Goal: Task Accomplishment & Management: Use online tool/utility

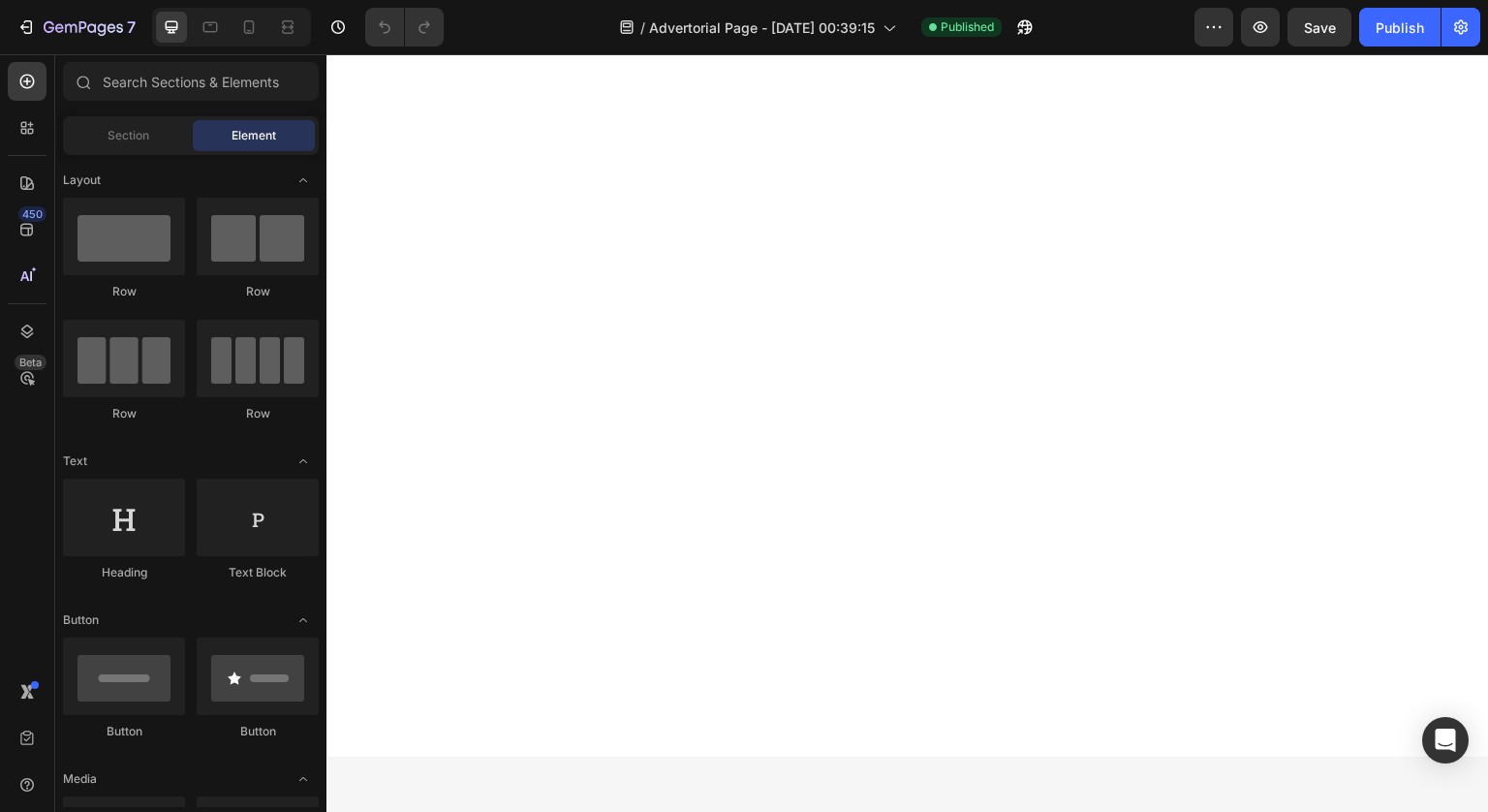
scroll to position [13467, 0]
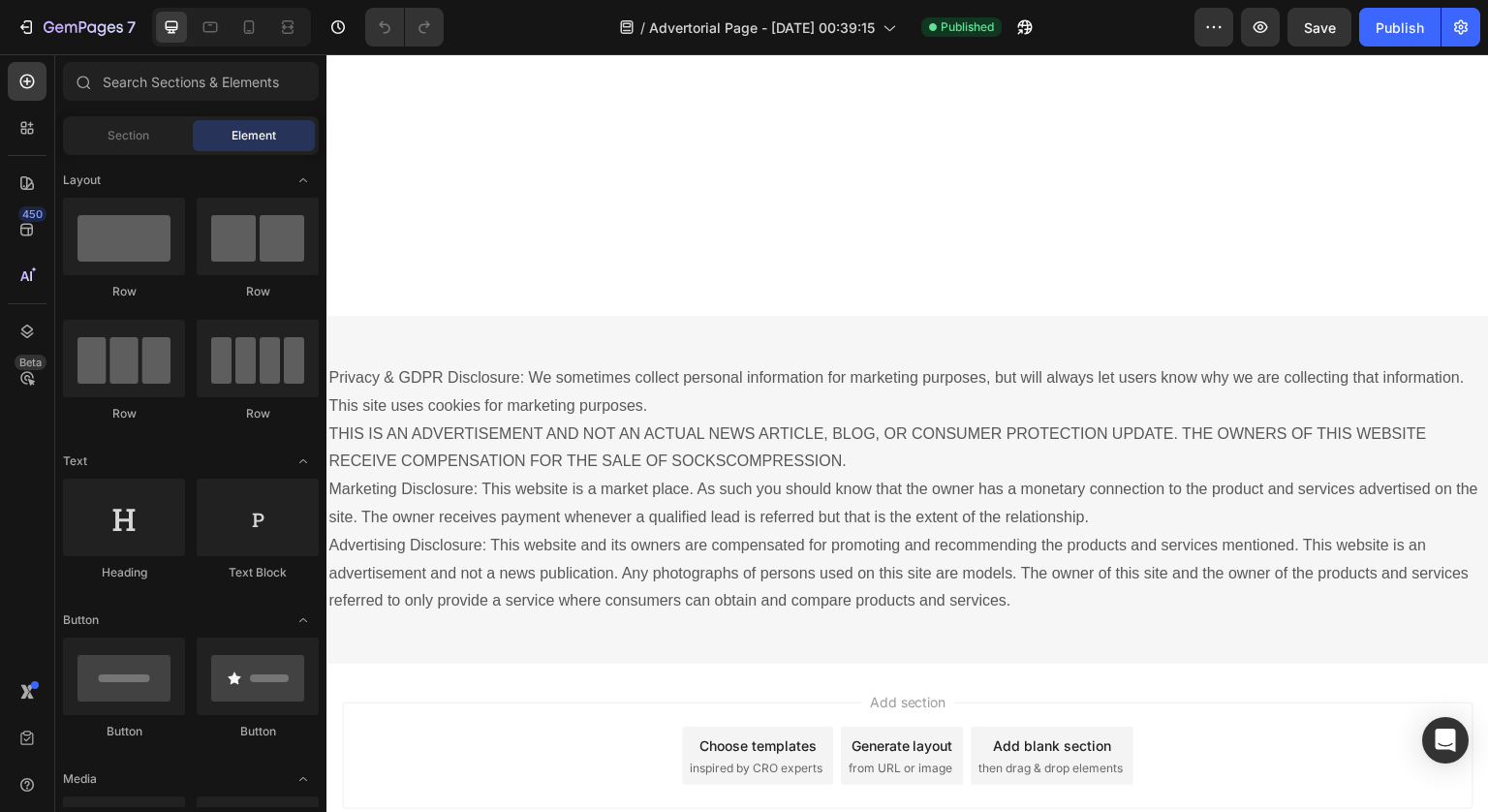
click at [1157, 519] on p "Privacy & GDPR Disclosure: We sometimes collect personal information for market…" at bounding box center [908, 490] width 1159 height 251
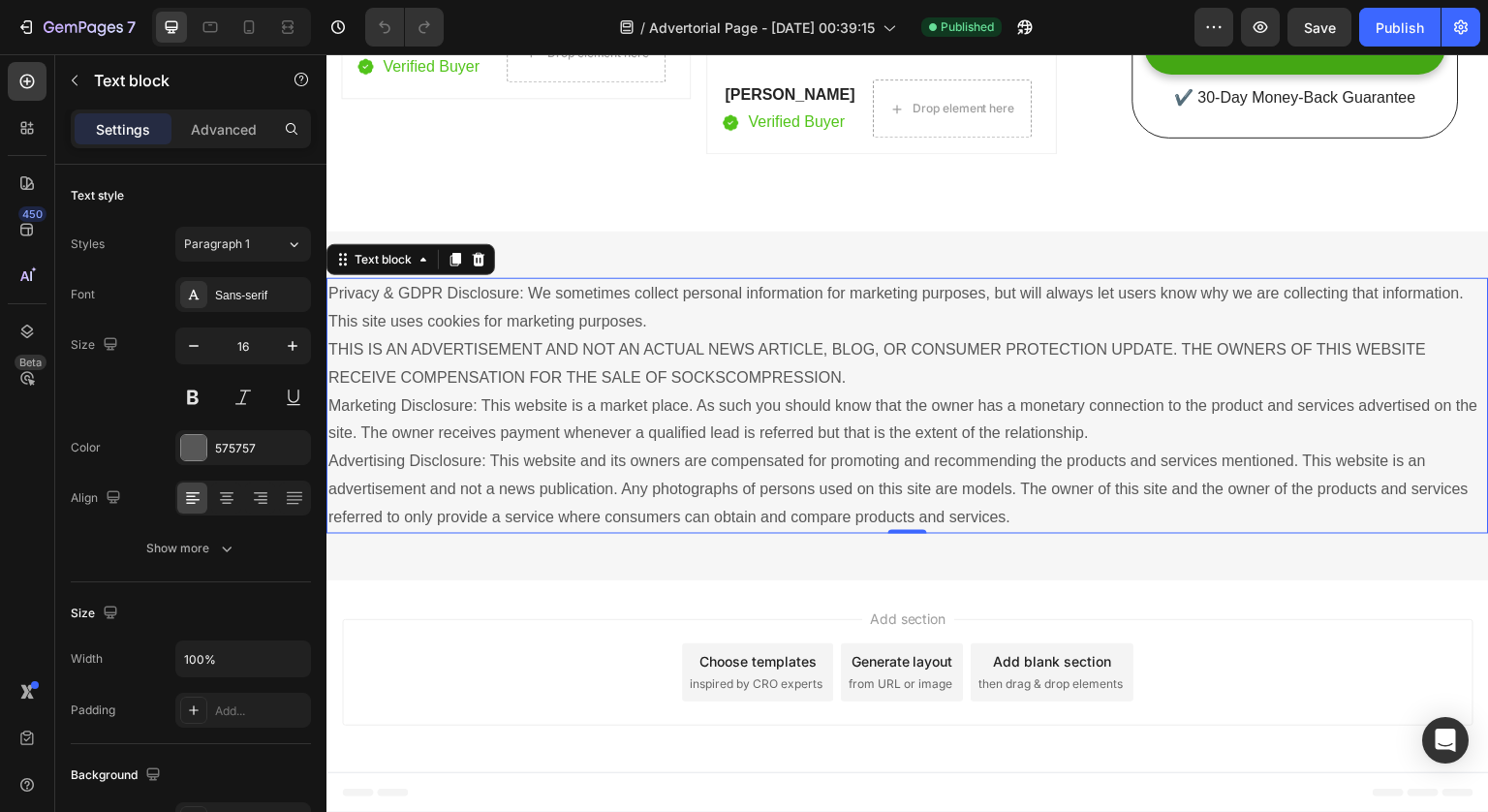
scroll to position [13243, 0]
click at [216, 29] on icon at bounding box center [210, 28] width 15 height 11
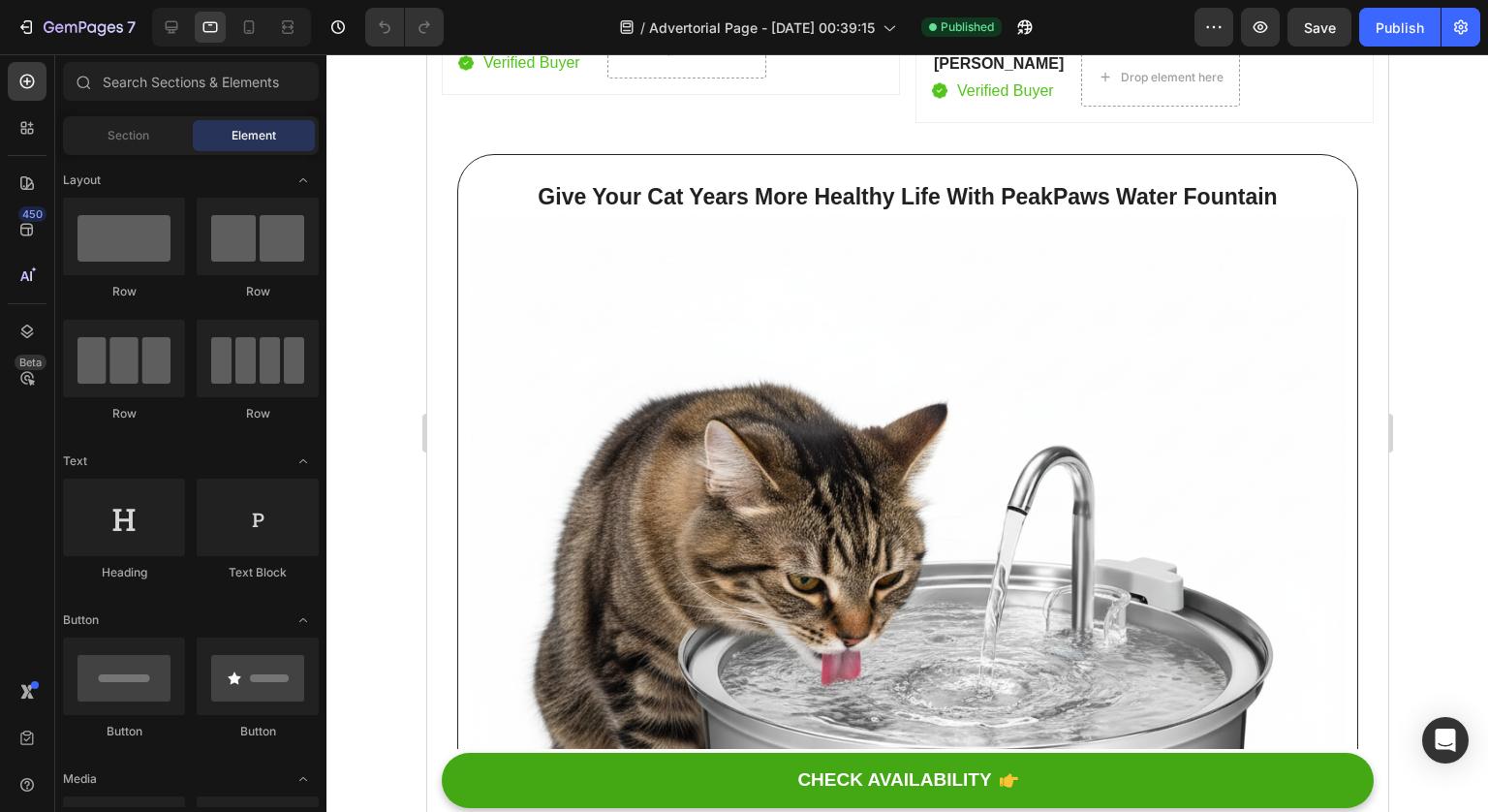
scroll to position [14010, 0]
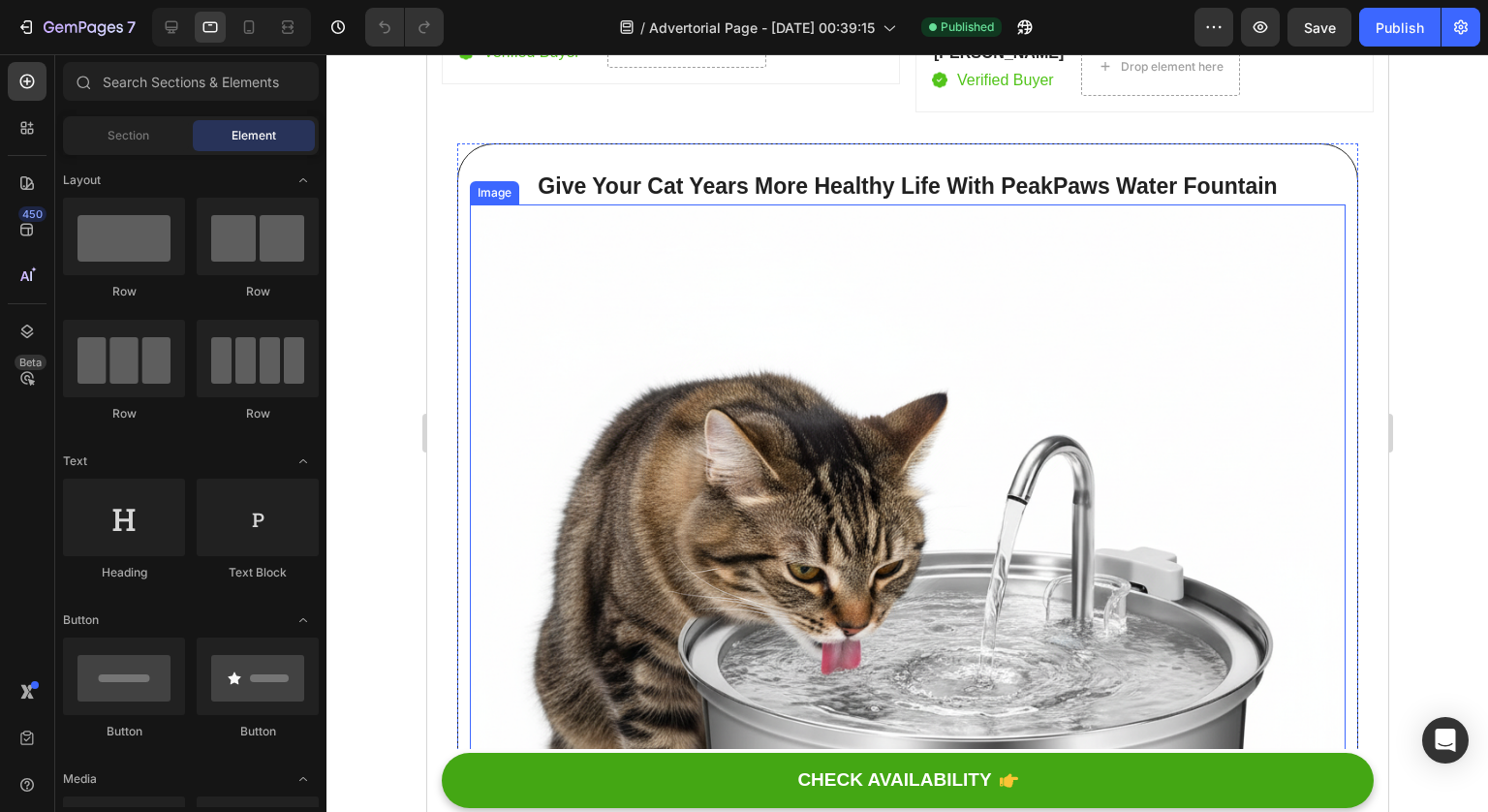
click at [1190, 485] on img at bounding box center [907, 642] width 876 height 876
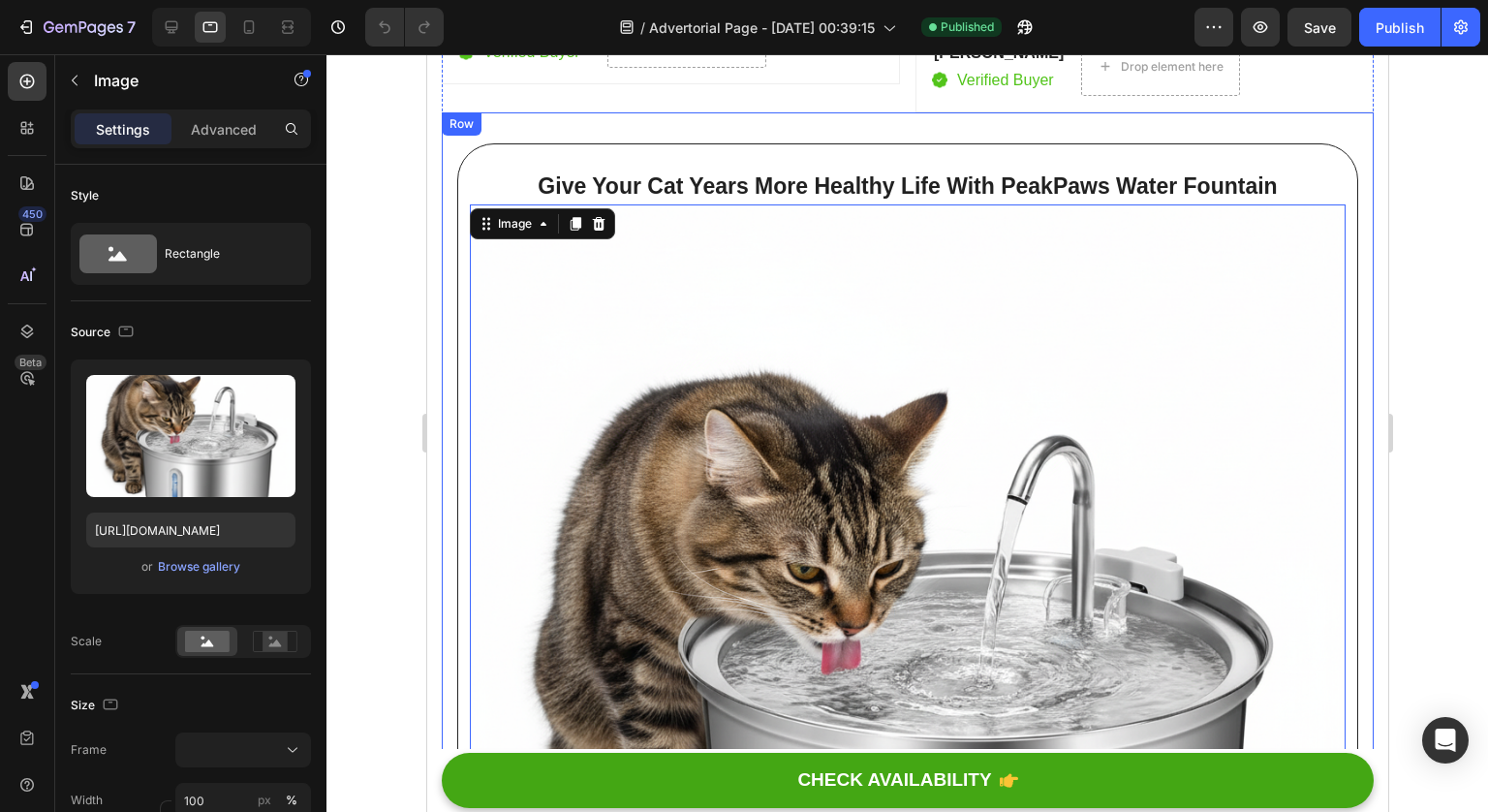
click at [451, 124] on div "Give Your Cat Years More Healthy Life With PeakPaws Water Fountain Heading Imag…" at bounding box center [907, 671] width 932 height 1117
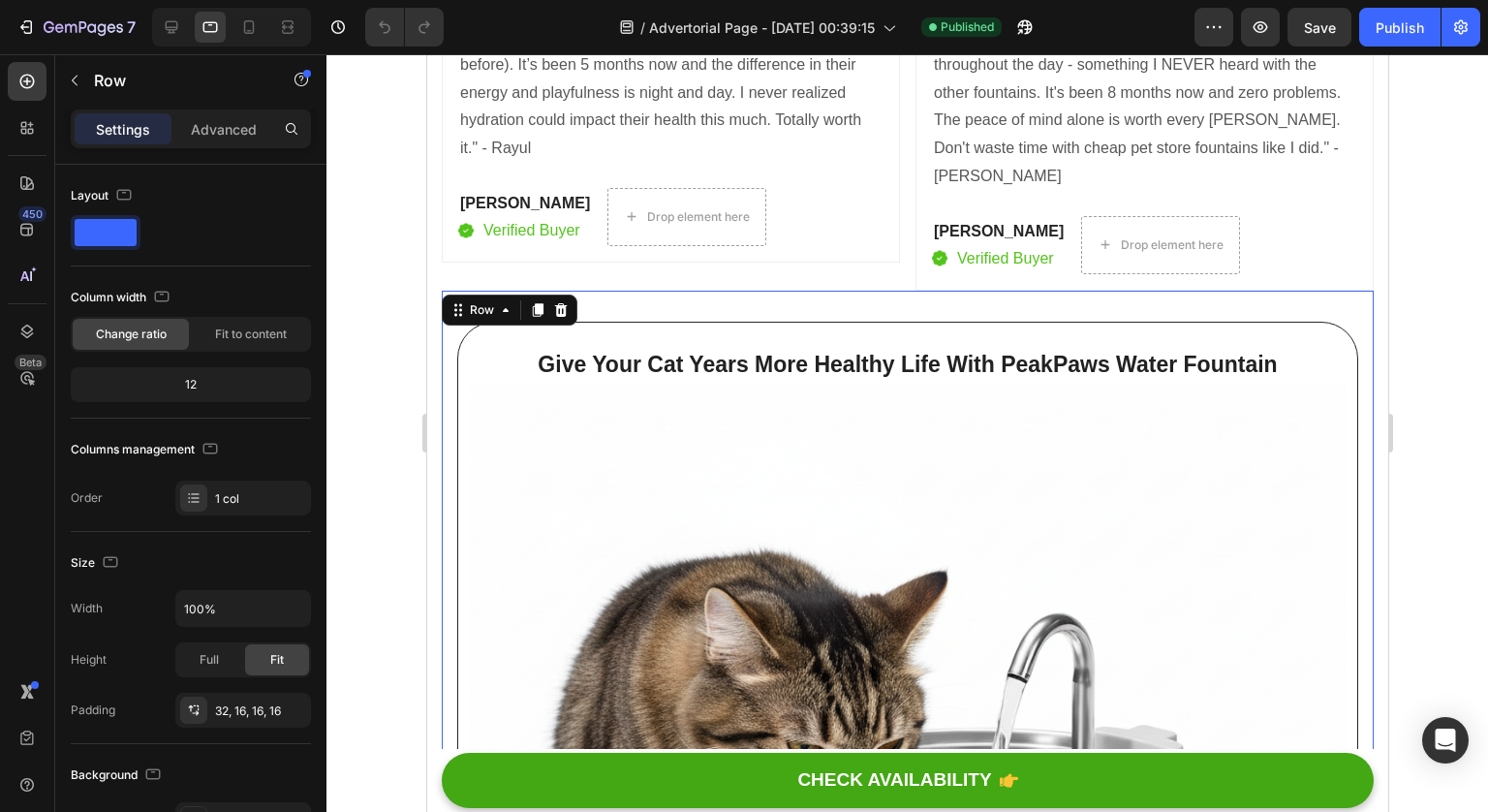
scroll to position [13830, 0]
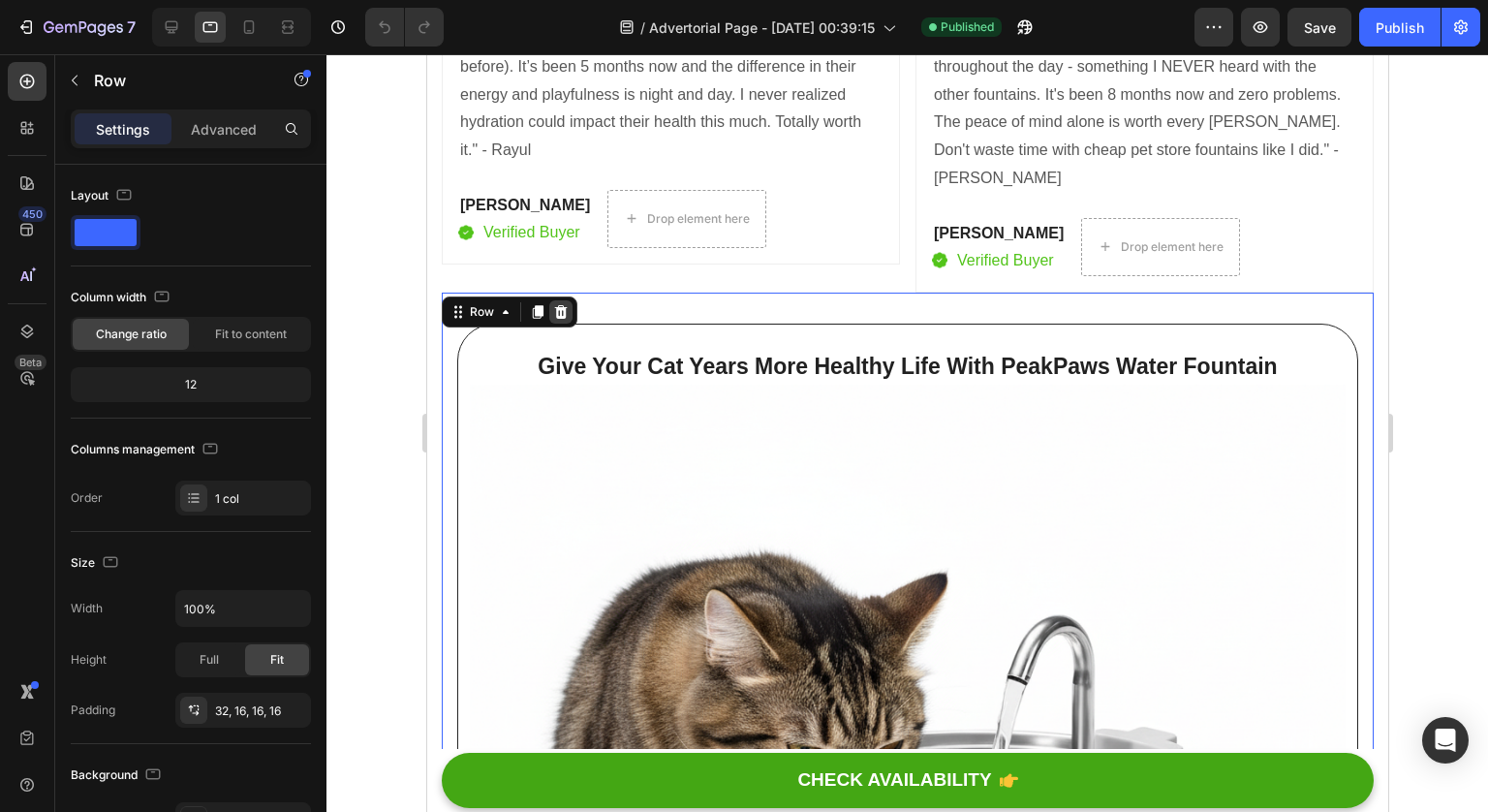
click at [558, 305] on icon at bounding box center [560, 312] width 13 height 14
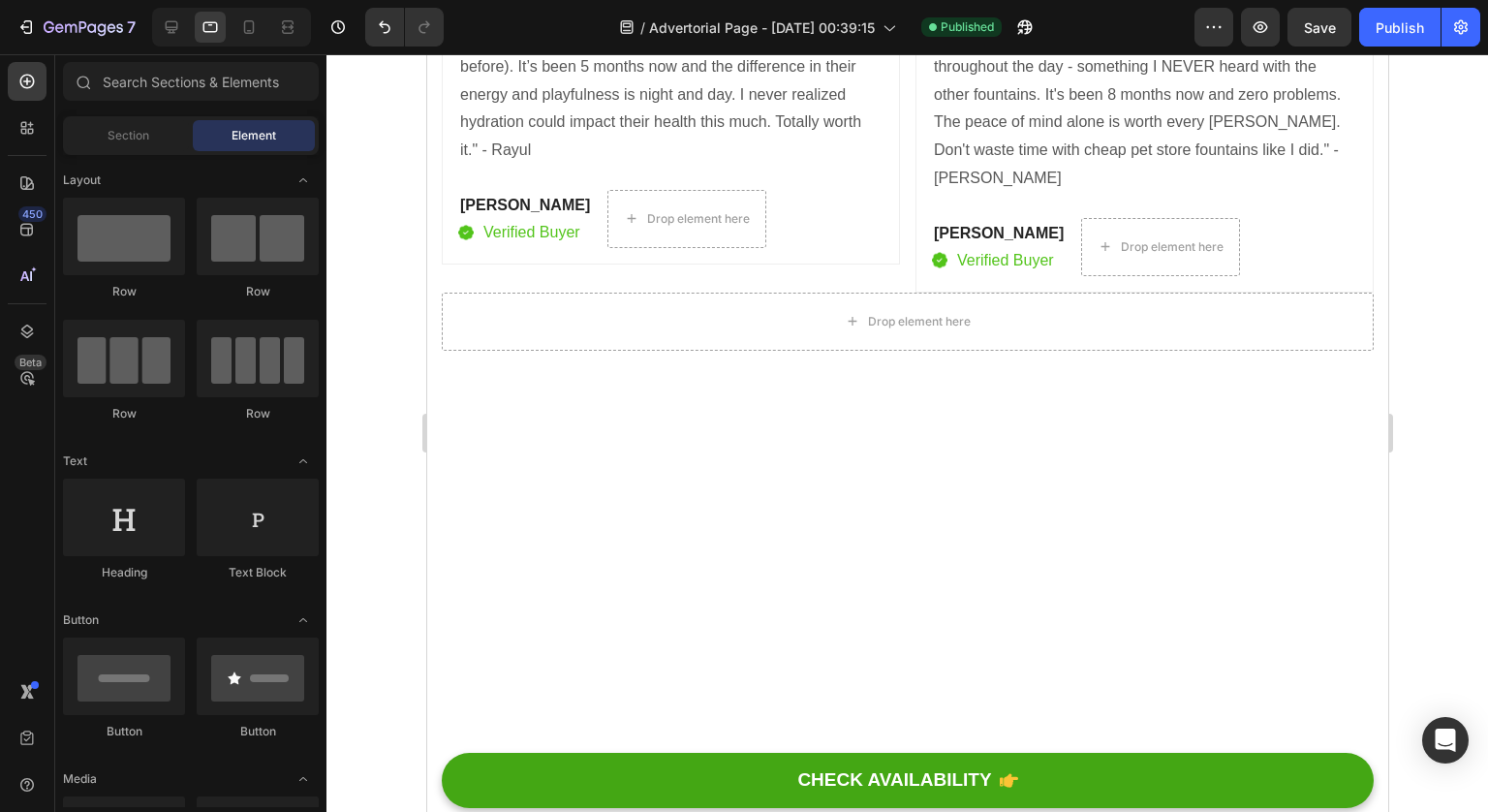
click at [727, 351] on div at bounding box center [907, 593] width 961 height 485
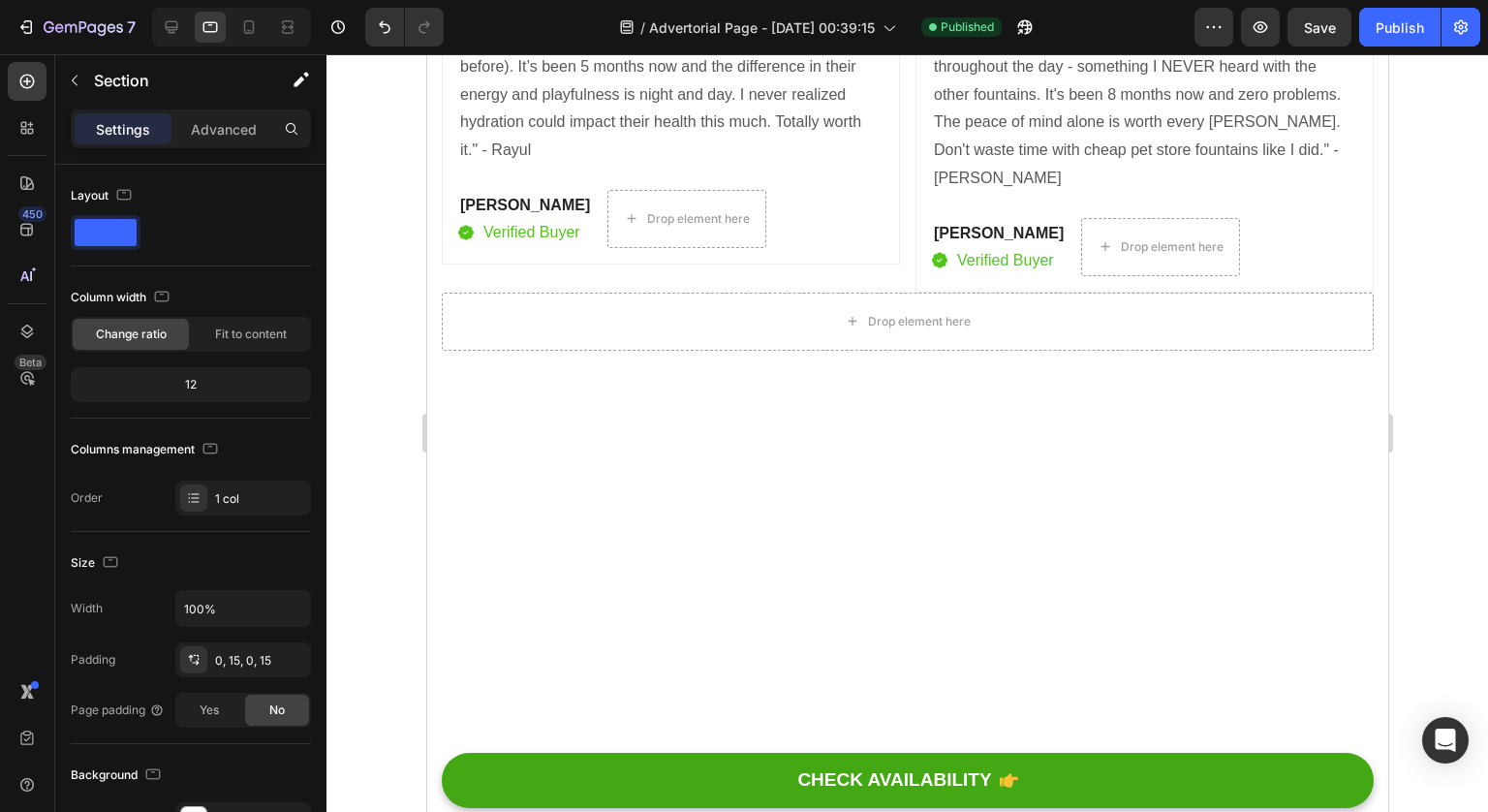
click at [711, 293] on div "Drop element here" at bounding box center [907, 321] width 932 height 58
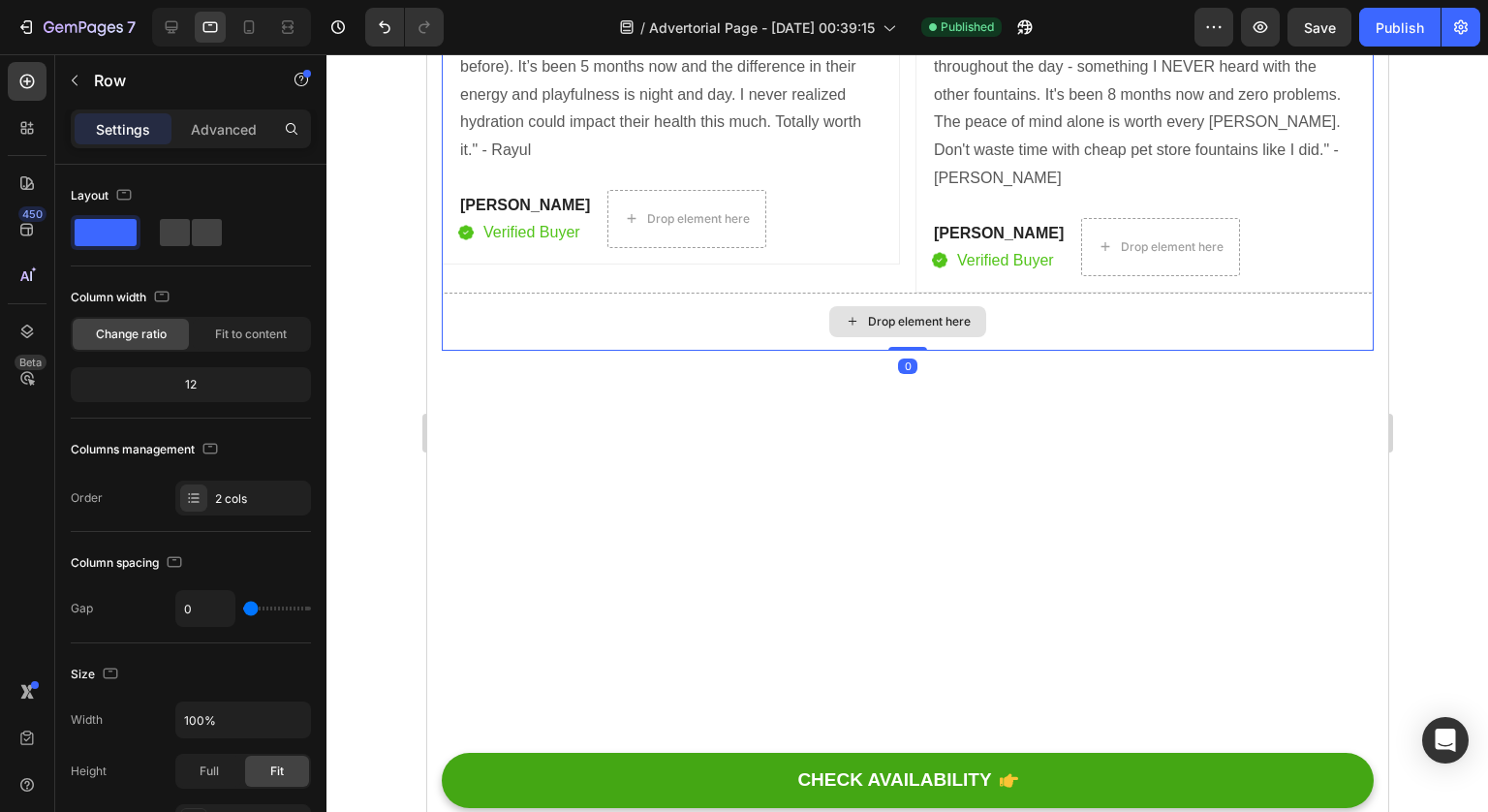
click at [778, 351] on div at bounding box center [907, 593] width 961 height 485
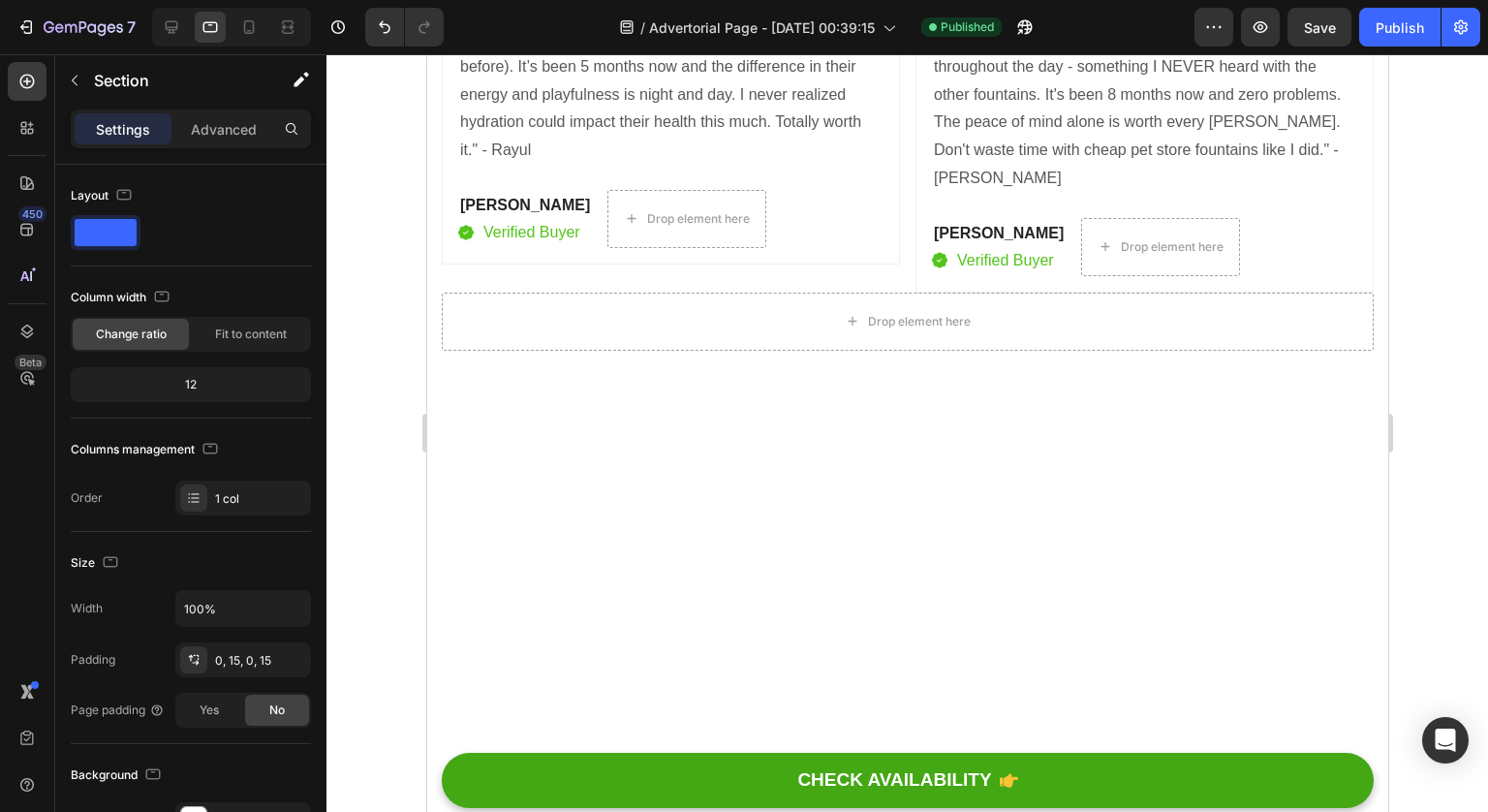
click at [866, 482] on div at bounding box center [907, 593] width 961 height 485
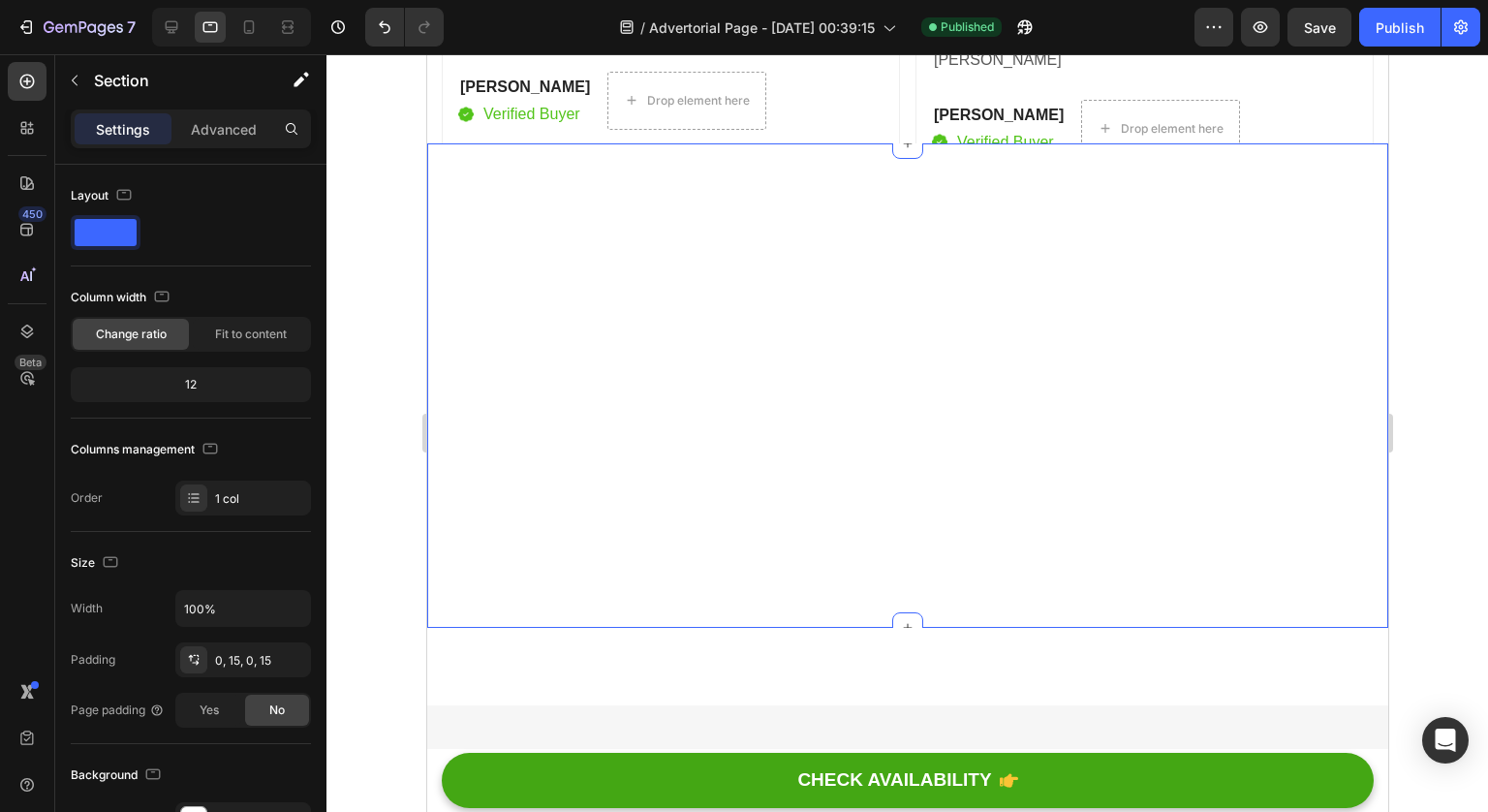
scroll to position [13799, 0]
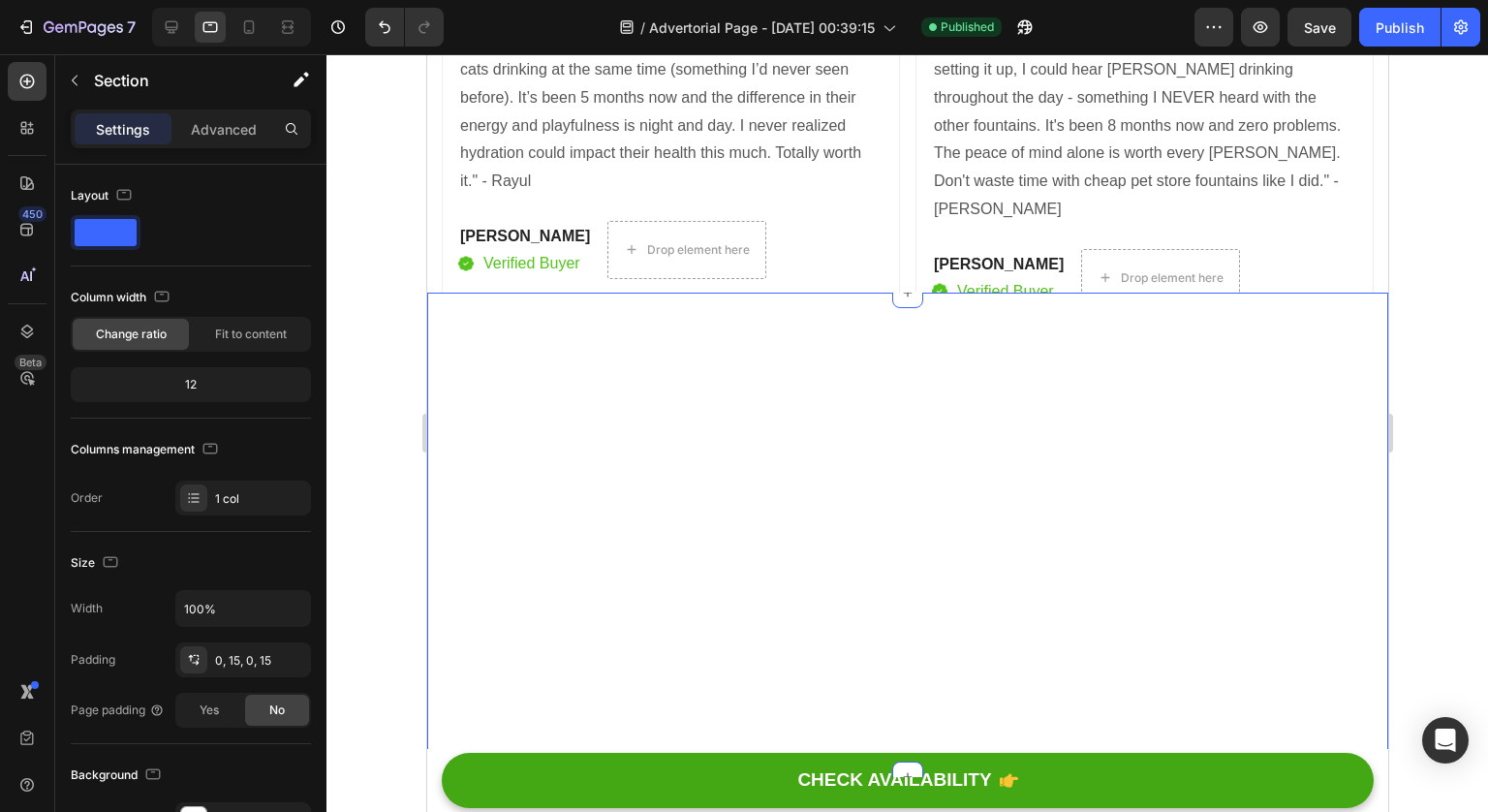
click at [867, 483] on div "Your Brand Heading Differentiation Point 1 Text block Icon Row Differentiation …" at bounding box center [907, 535] width 932 height 485
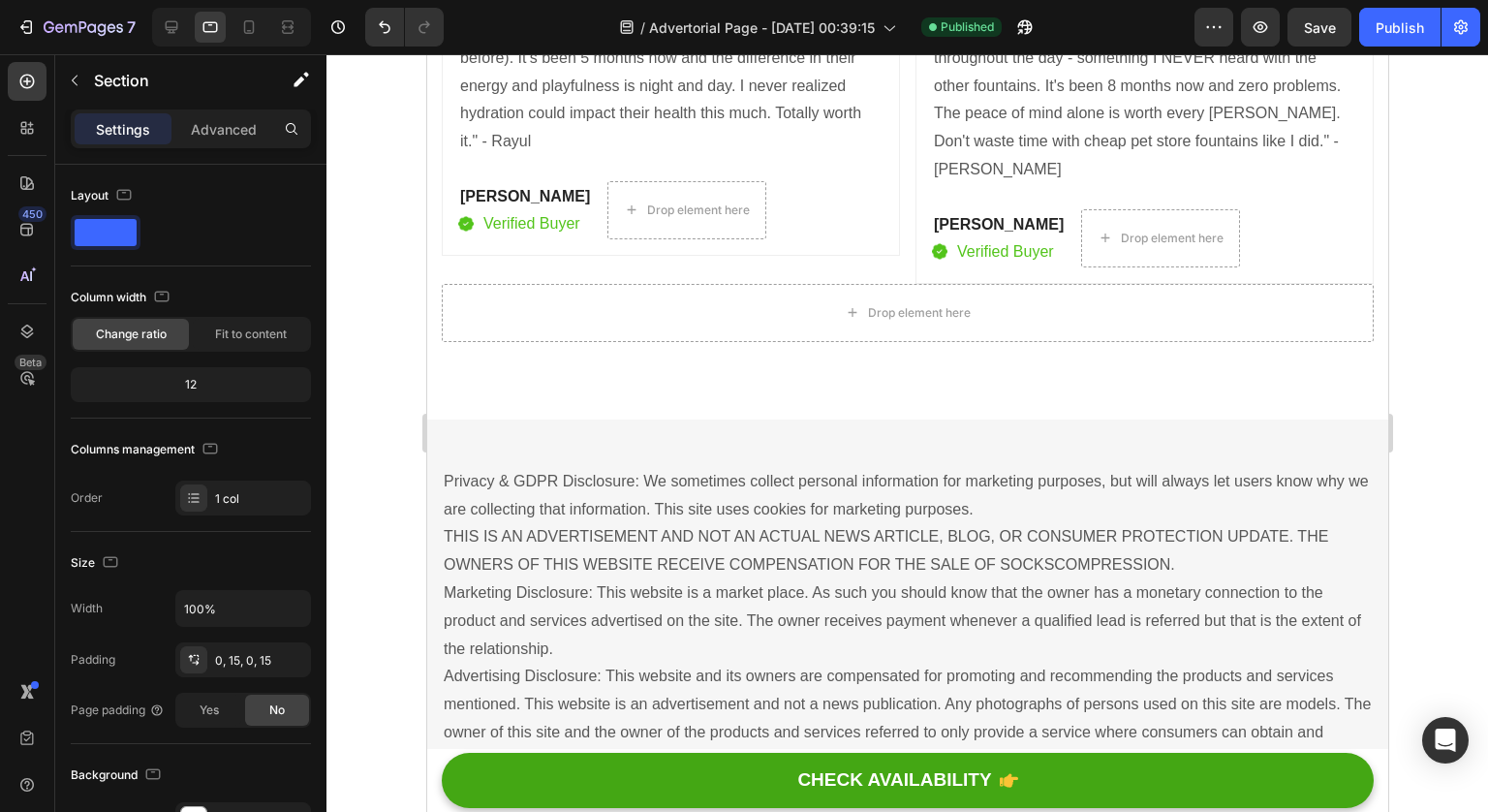
scroll to position [13735, 0]
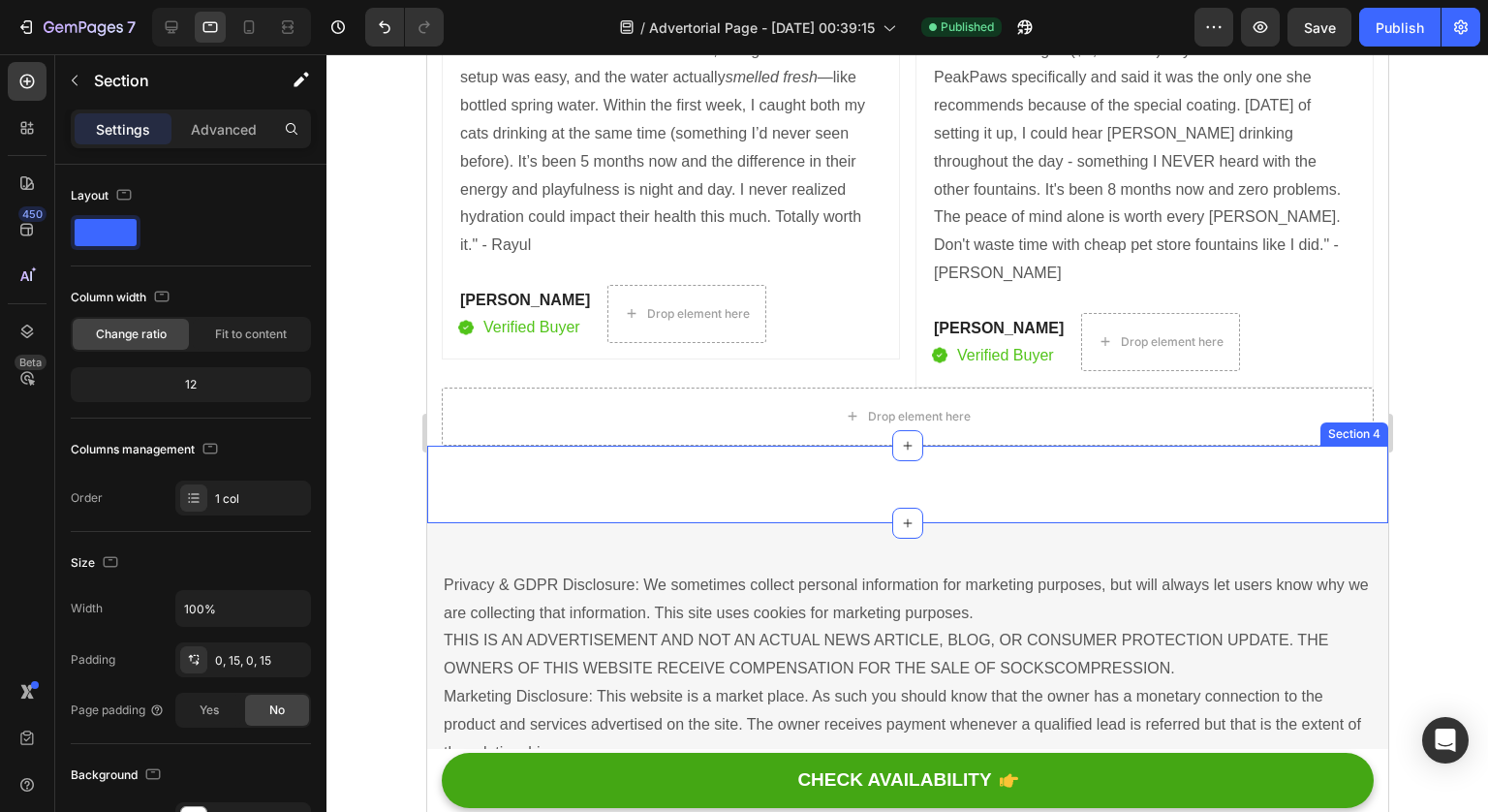
click at [935, 445] on div "Unique Value Proposition Heading Icon Product benefit 1 Text block Icon Product…" at bounding box center [907, 484] width 961 height 78
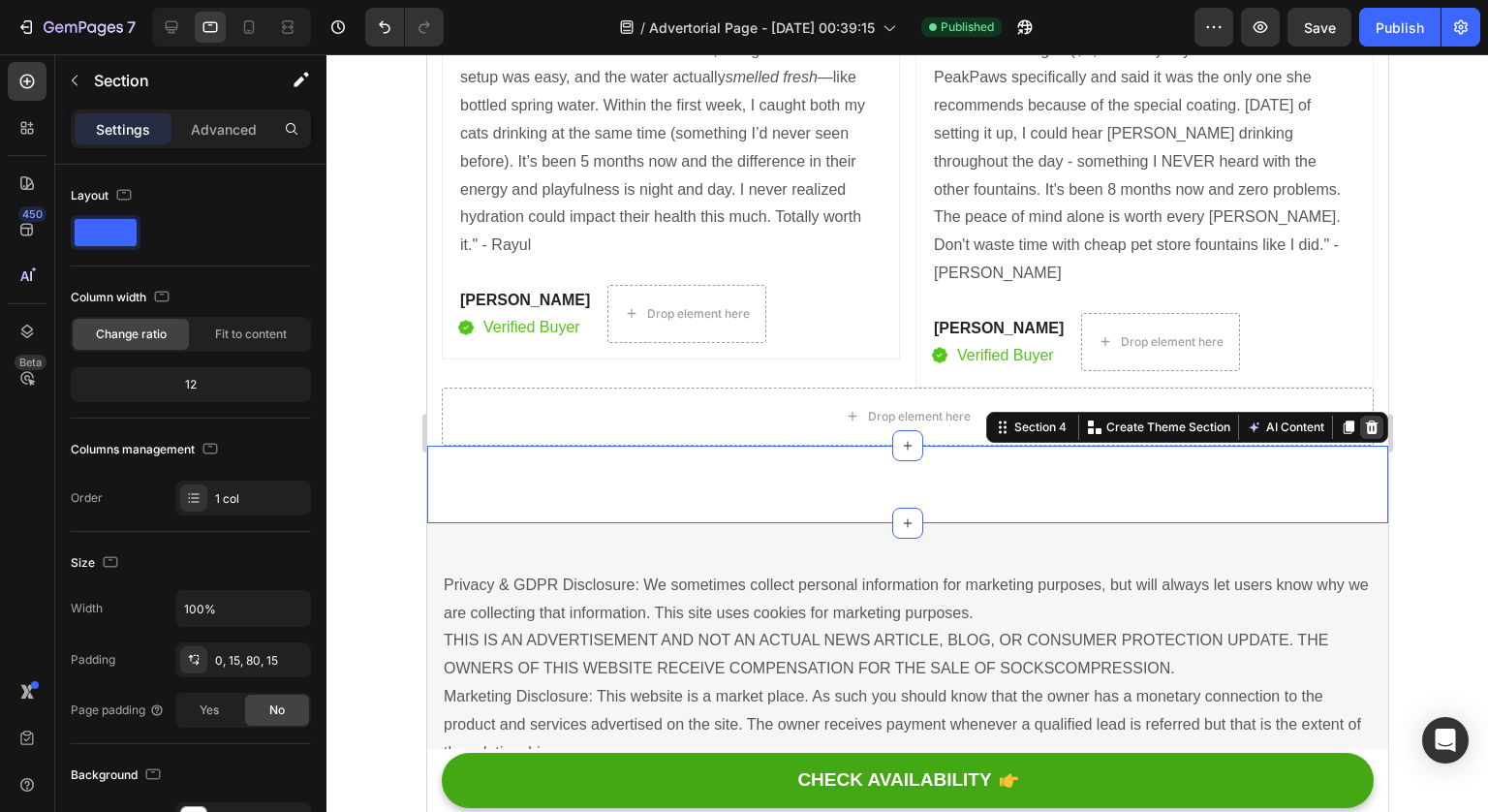
click at [1363, 420] on icon at bounding box center [1371, 428] width 16 height 16
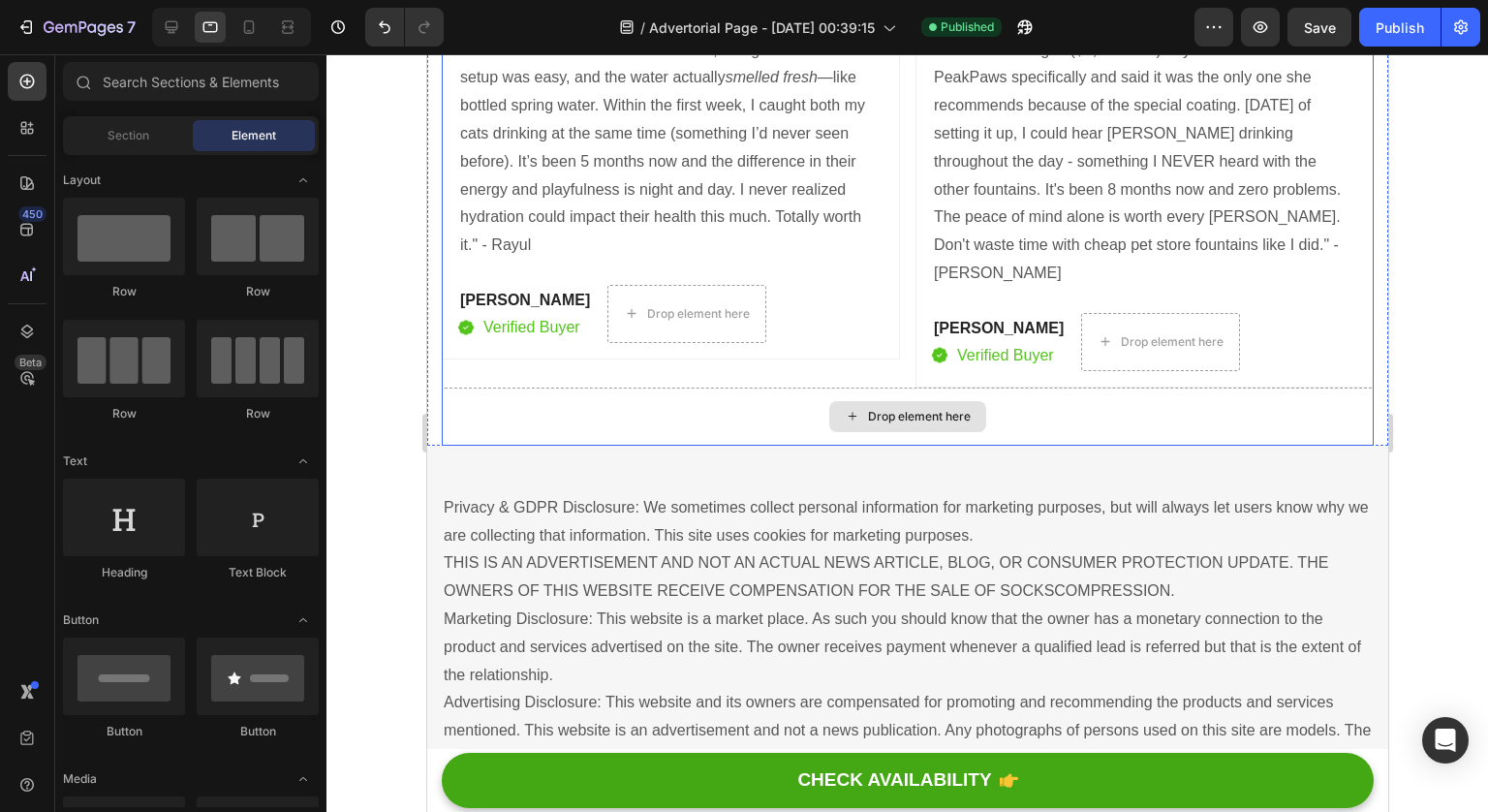
click at [1290, 387] on div "Drop element here" at bounding box center [907, 416] width 932 height 58
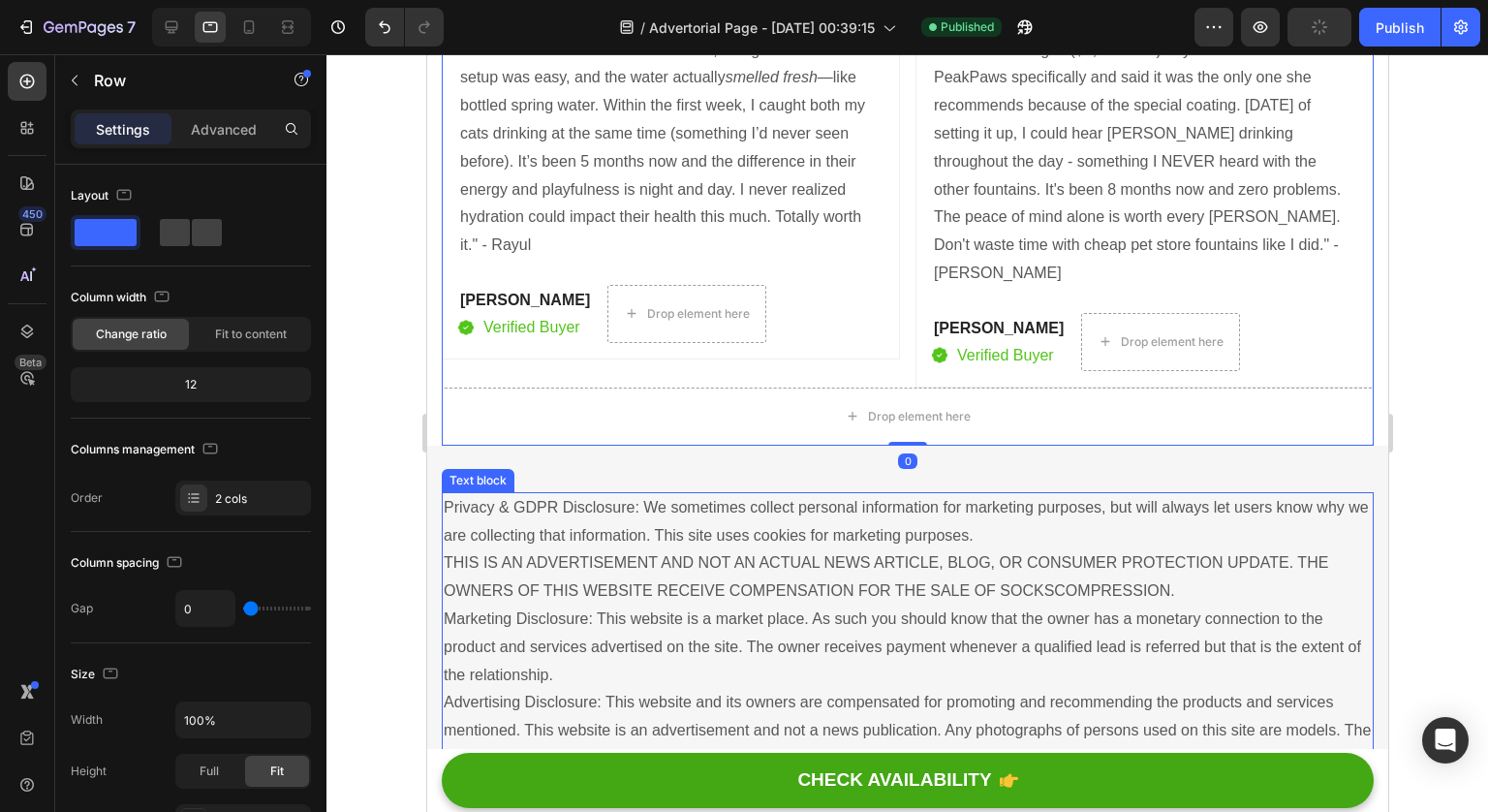
scroll to position [13662, 0]
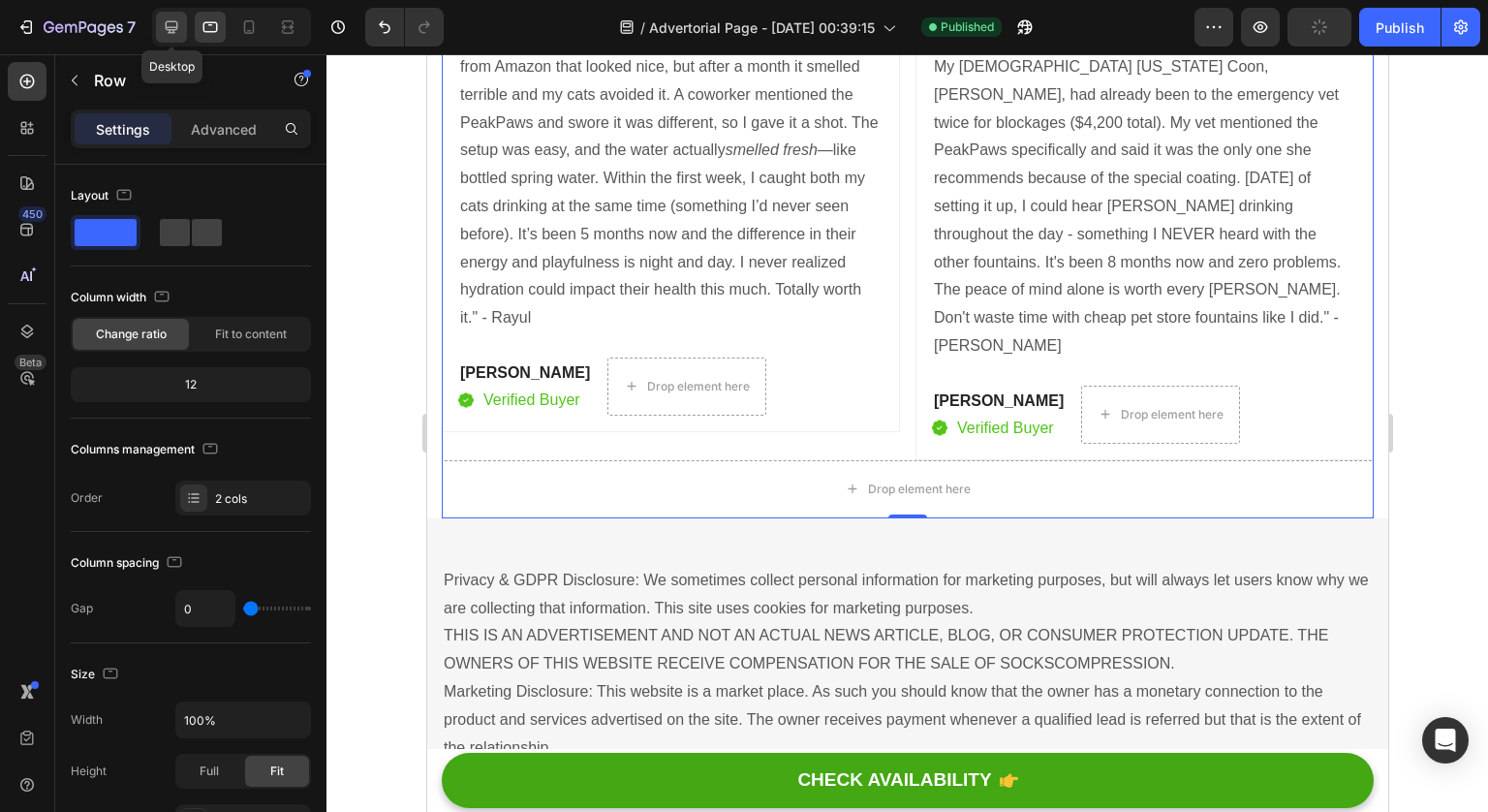
click at [169, 29] on icon at bounding box center [171, 28] width 20 height 20
type input "62"
type input "1200"
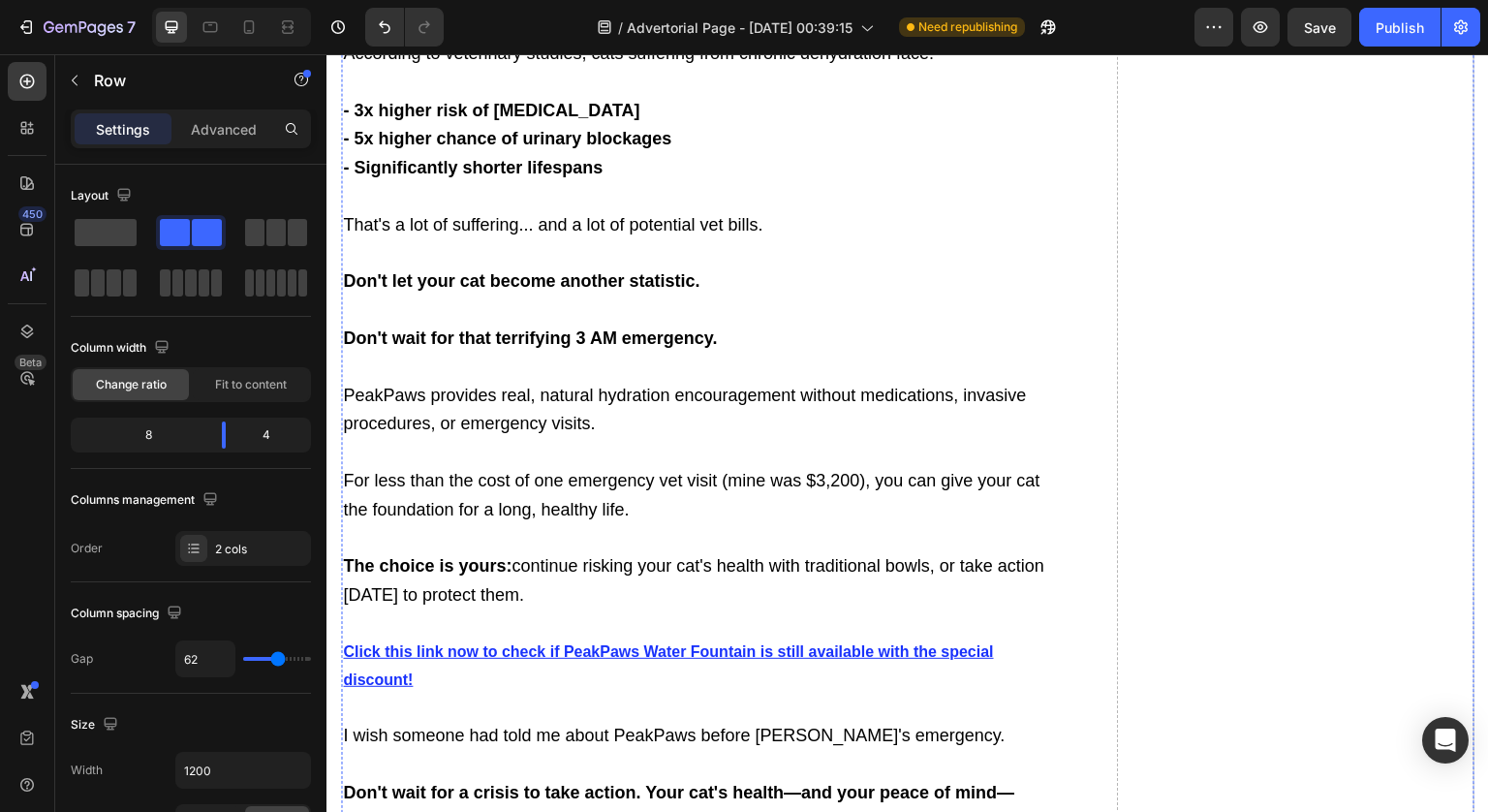
scroll to position [11728, 0]
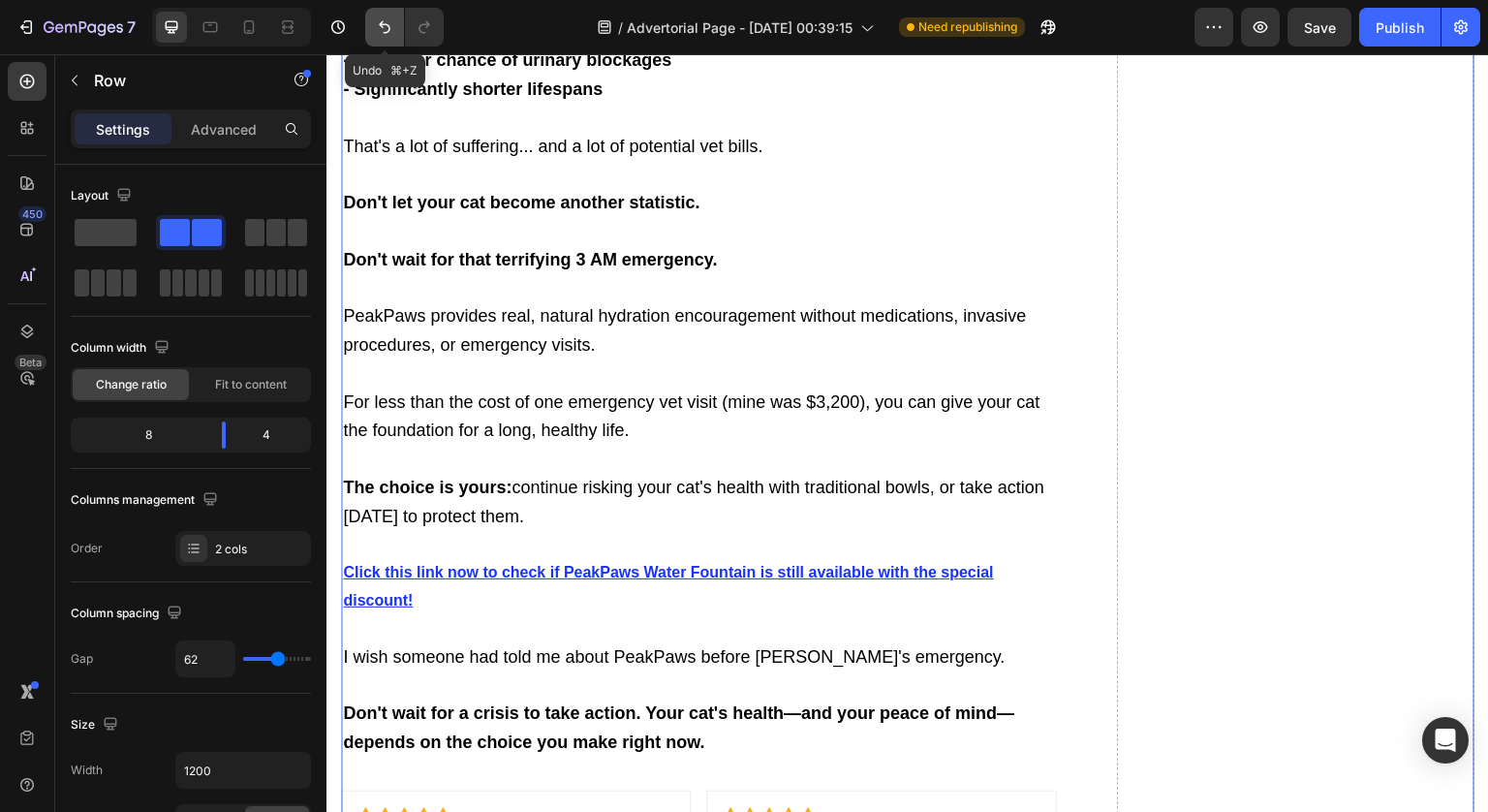
click at [396, 28] on button "Undo/Redo" at bounding box center [384, 27] width 38 height 38
click at [390, 27] on icon "Undo/Redo" at bounding box center [384, 28] width 20 height 20
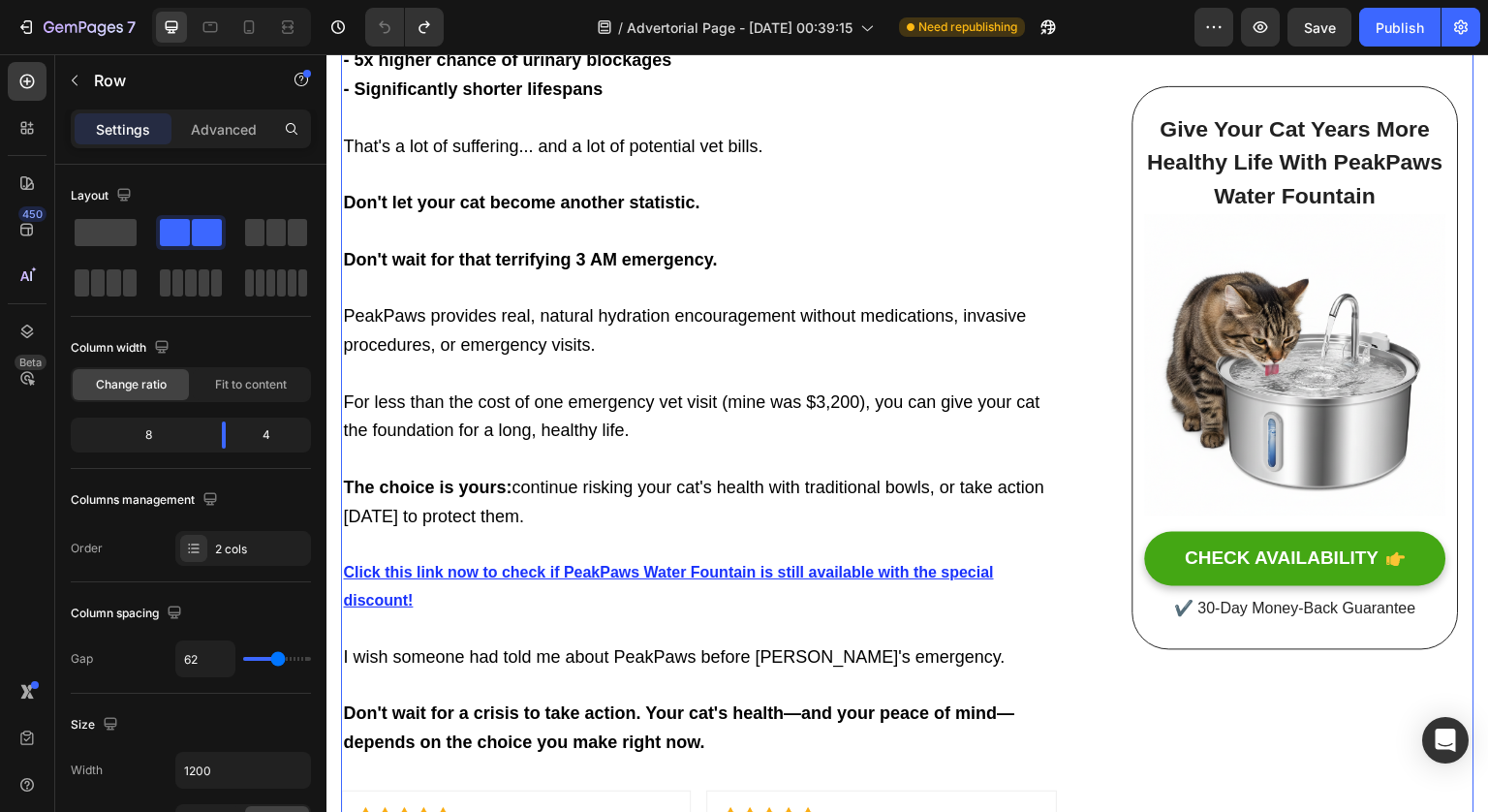
click at [262, 14] on div at bounding box center [248, 27] width 31 height 31
type input "0"
type input "100%"
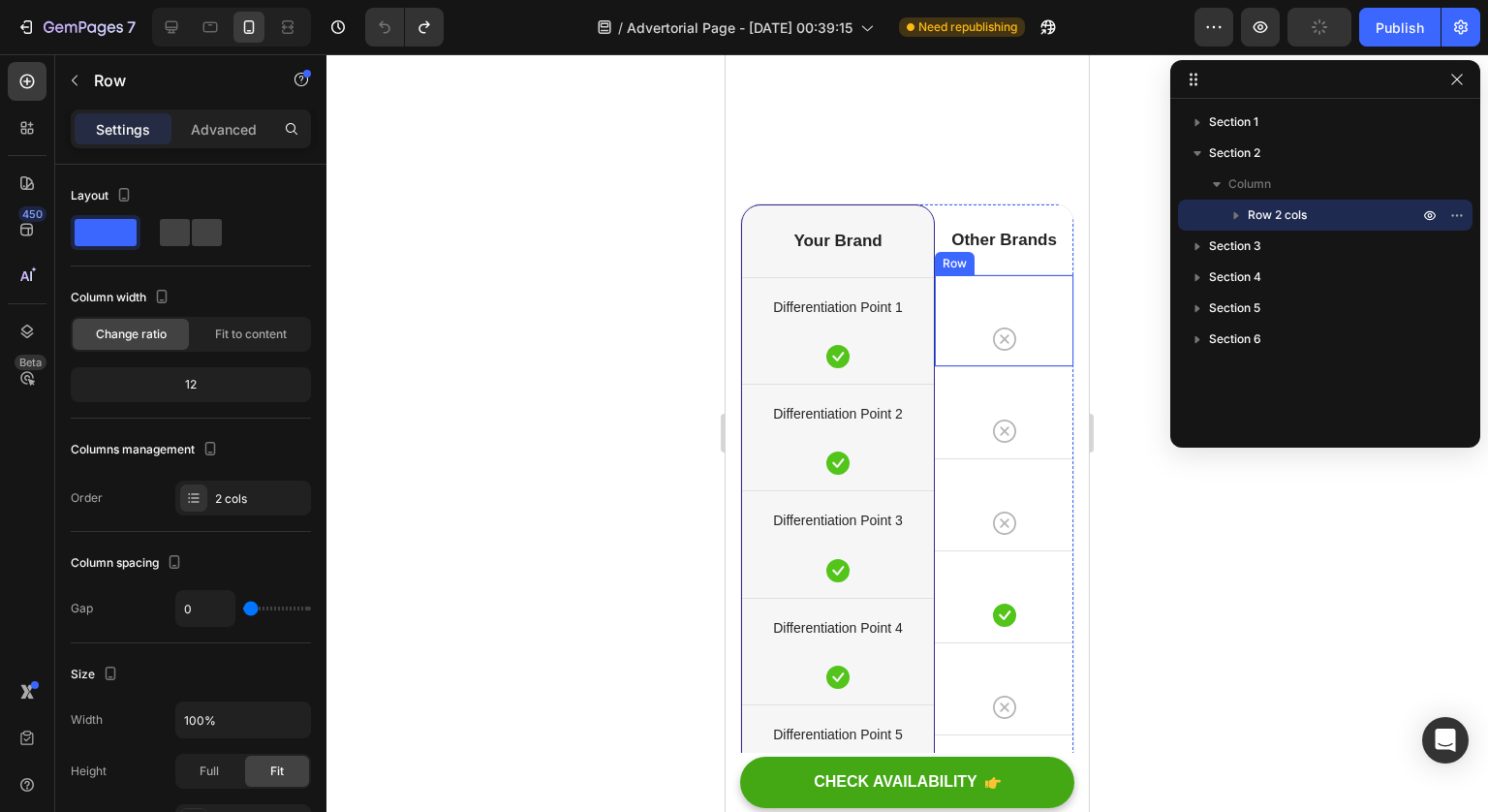
scroll to position [15127, 0]
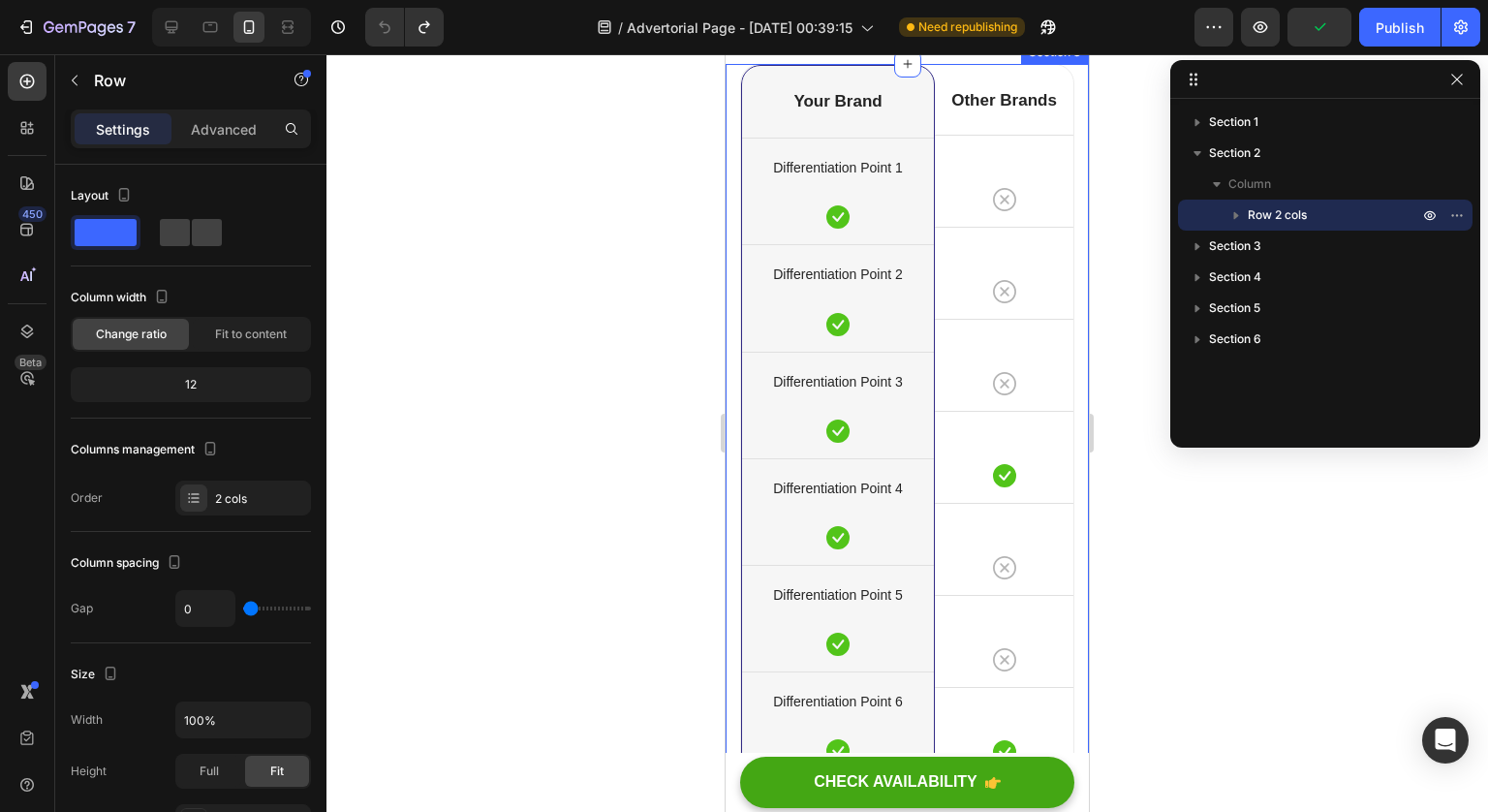
click at [1063, 233] on div "Your Brand Heading Differentiation Point 1 Text block Icon Row Differentiation …" at bounding box center [907, 544] width 364 height 961
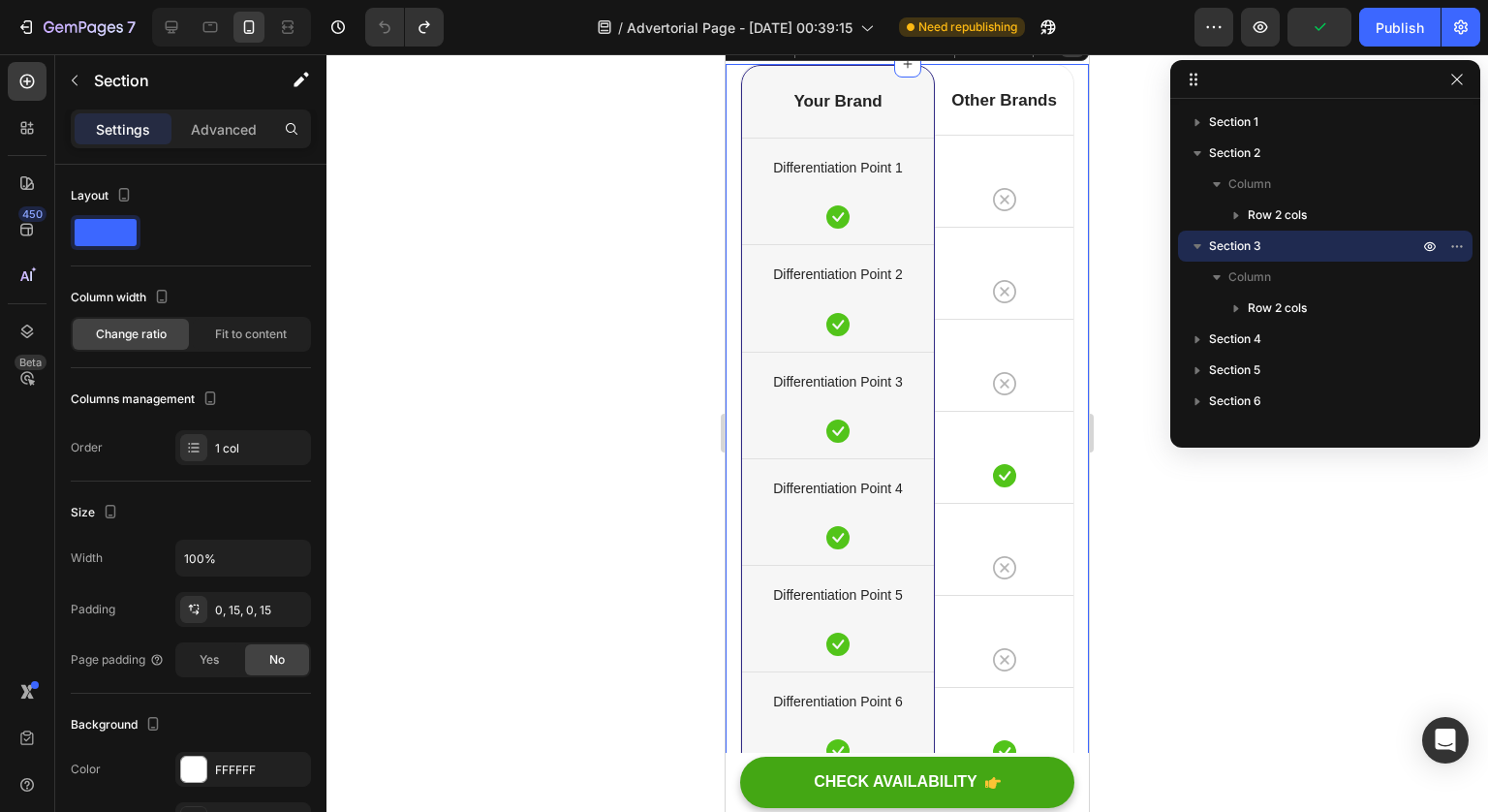
click at [1066, 52] on icon at bounding box center [1072, 45] width 13 height 14
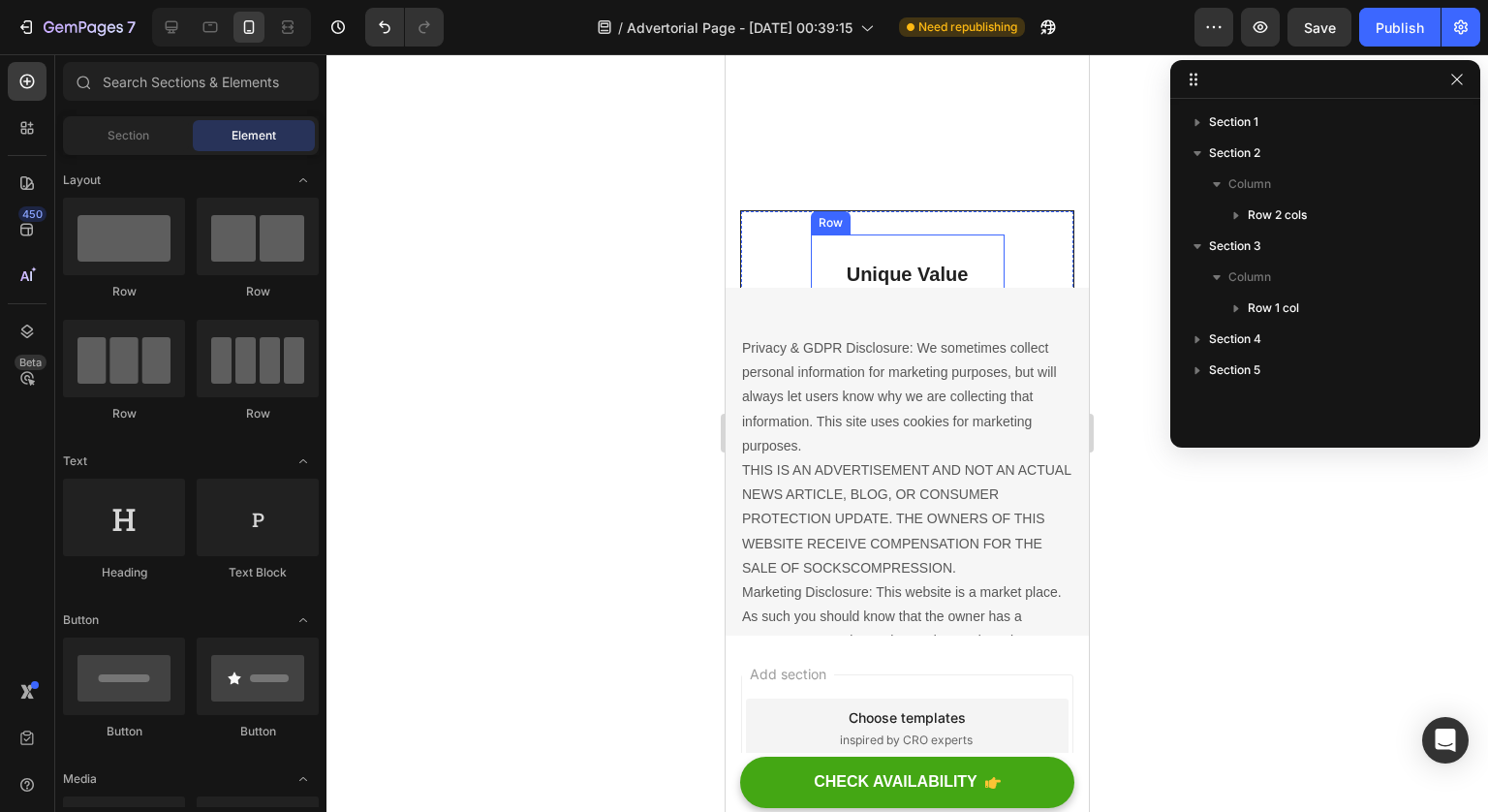
scroll to position [15020, 0]
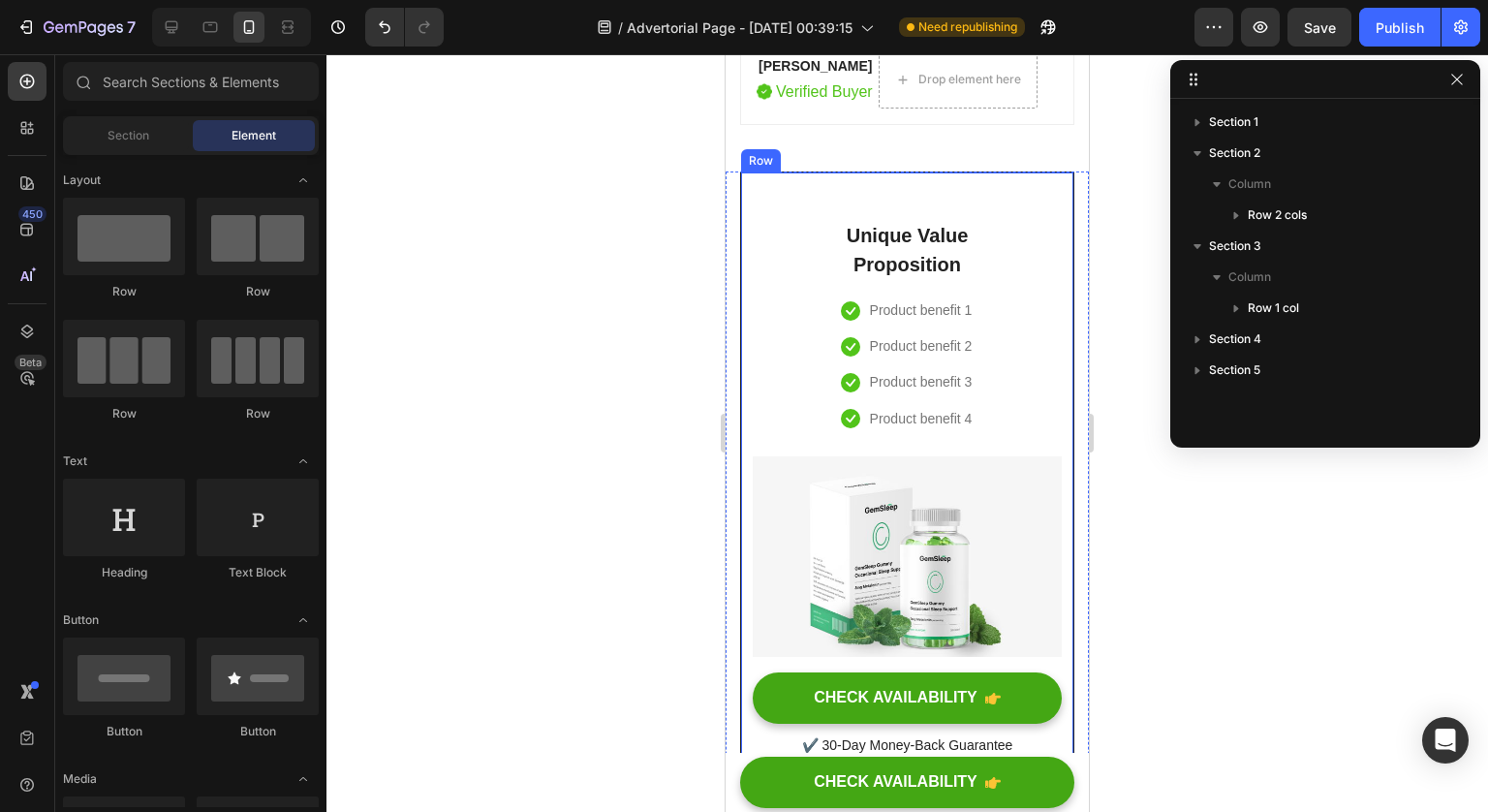
click at [1021, 339] on div "Unique Value Proposition Heading Icon Product benefit 1 Text block Icon Product…" at bounding box center [908, 543] width 309 height 694
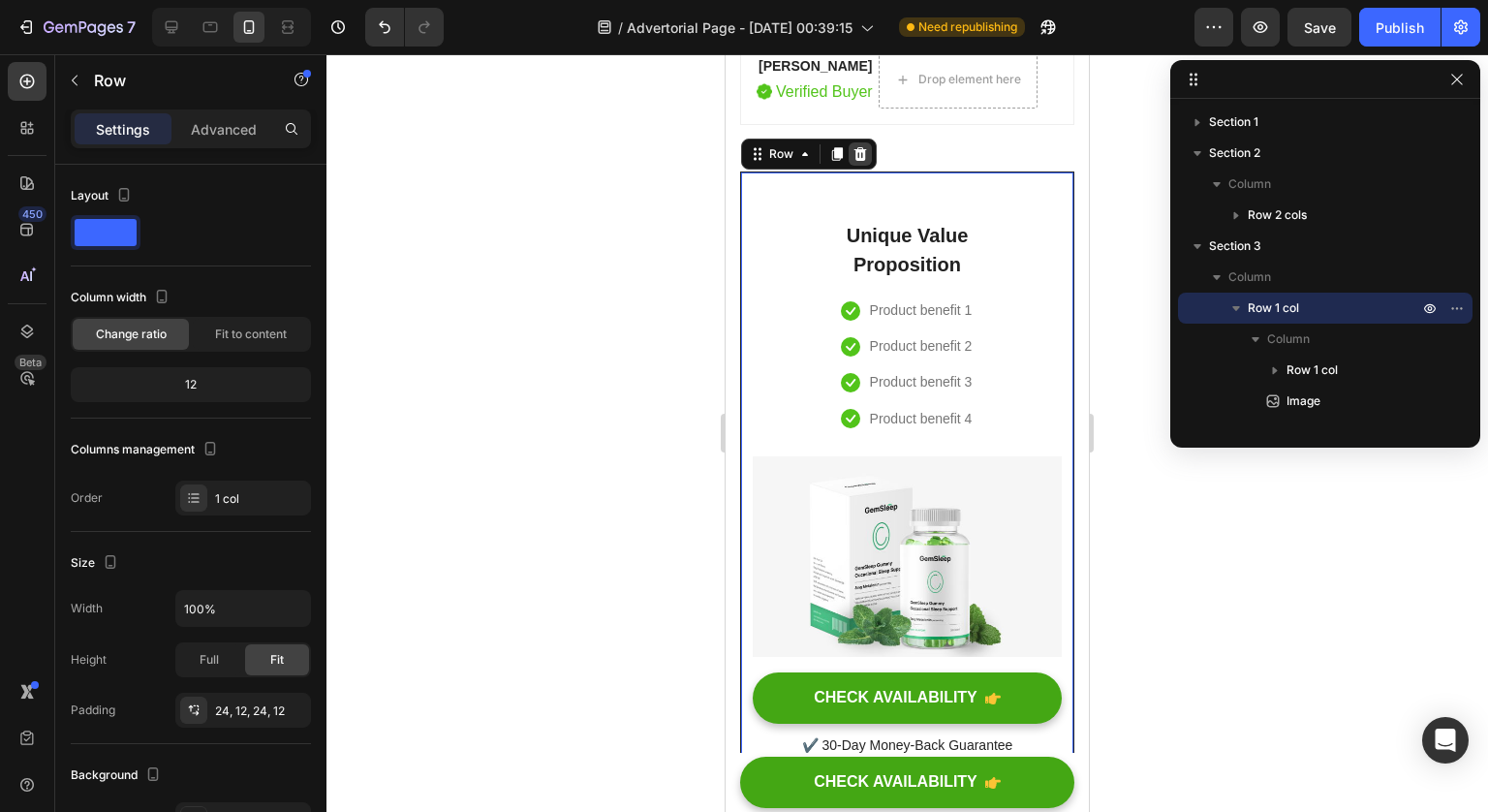
click at [863, 161] on icon at bounding box center [860, 154] width 13 height 14
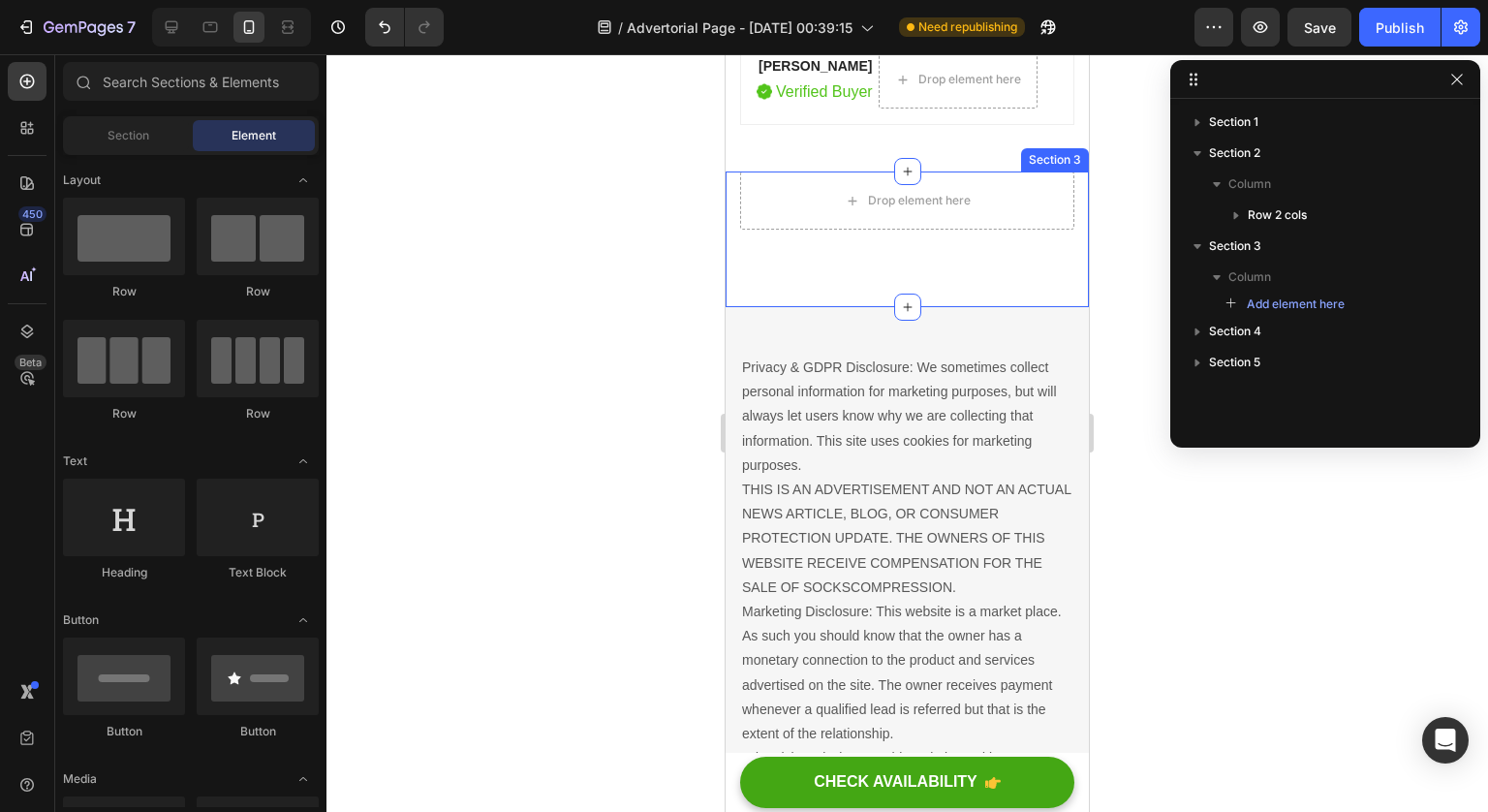
click at [1018, 307] on div "Drop element here Section 3" at bounding box center [907, 239] width 364 height 136
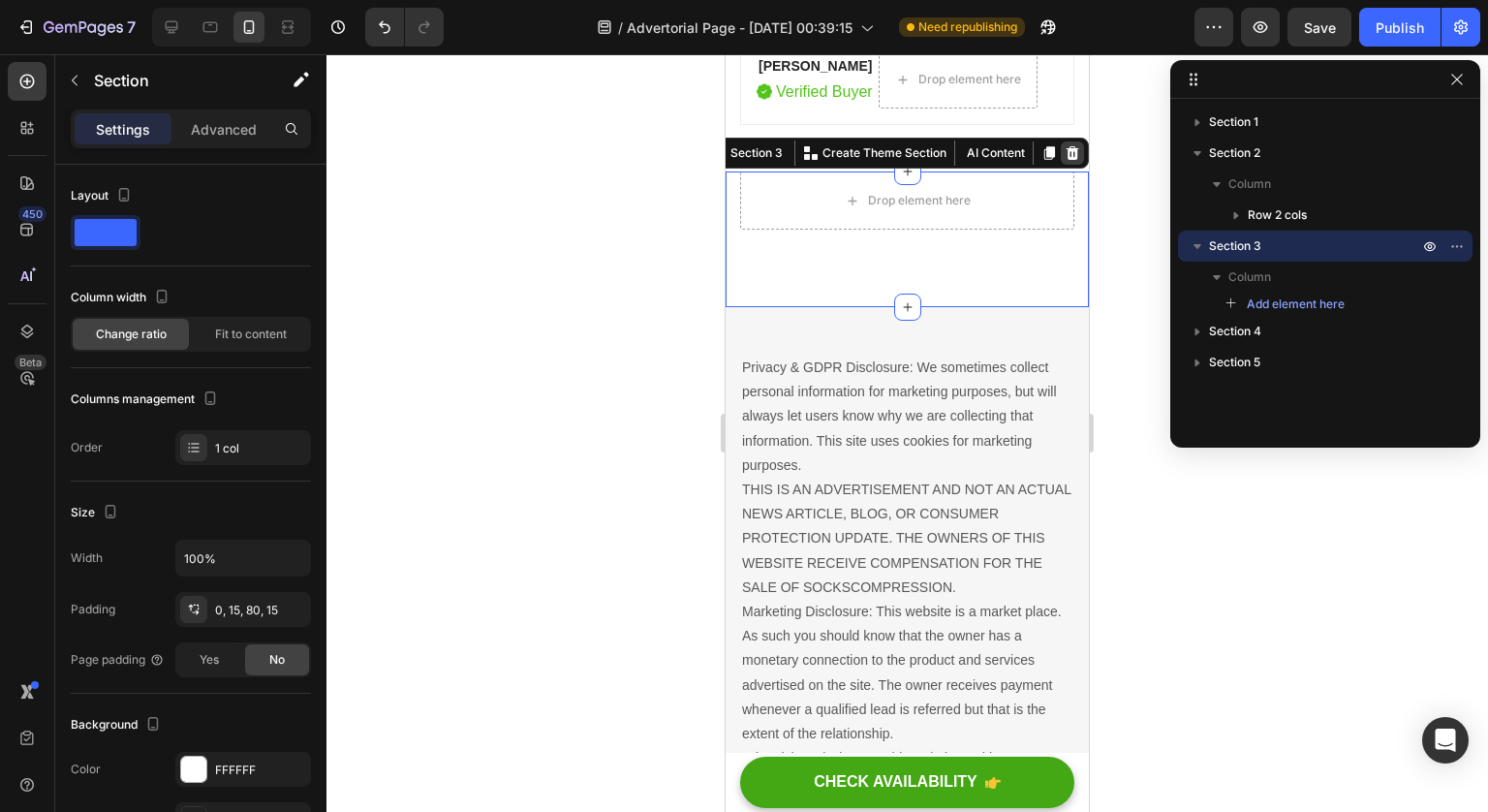
click at [1066, 160] on icon at bounding box center [1072, 153] width 13 height 14
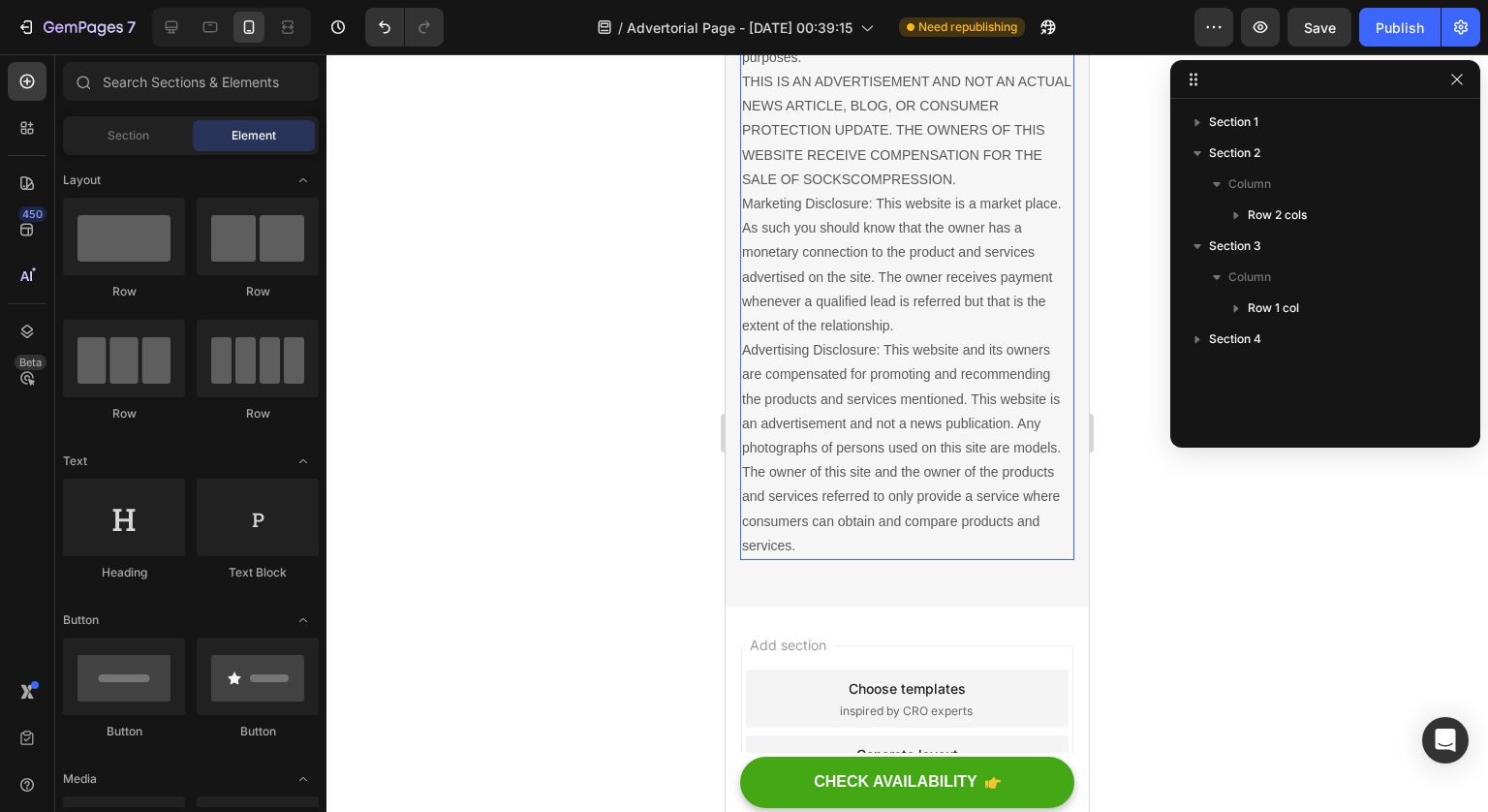
scroll to position [15592, 0]
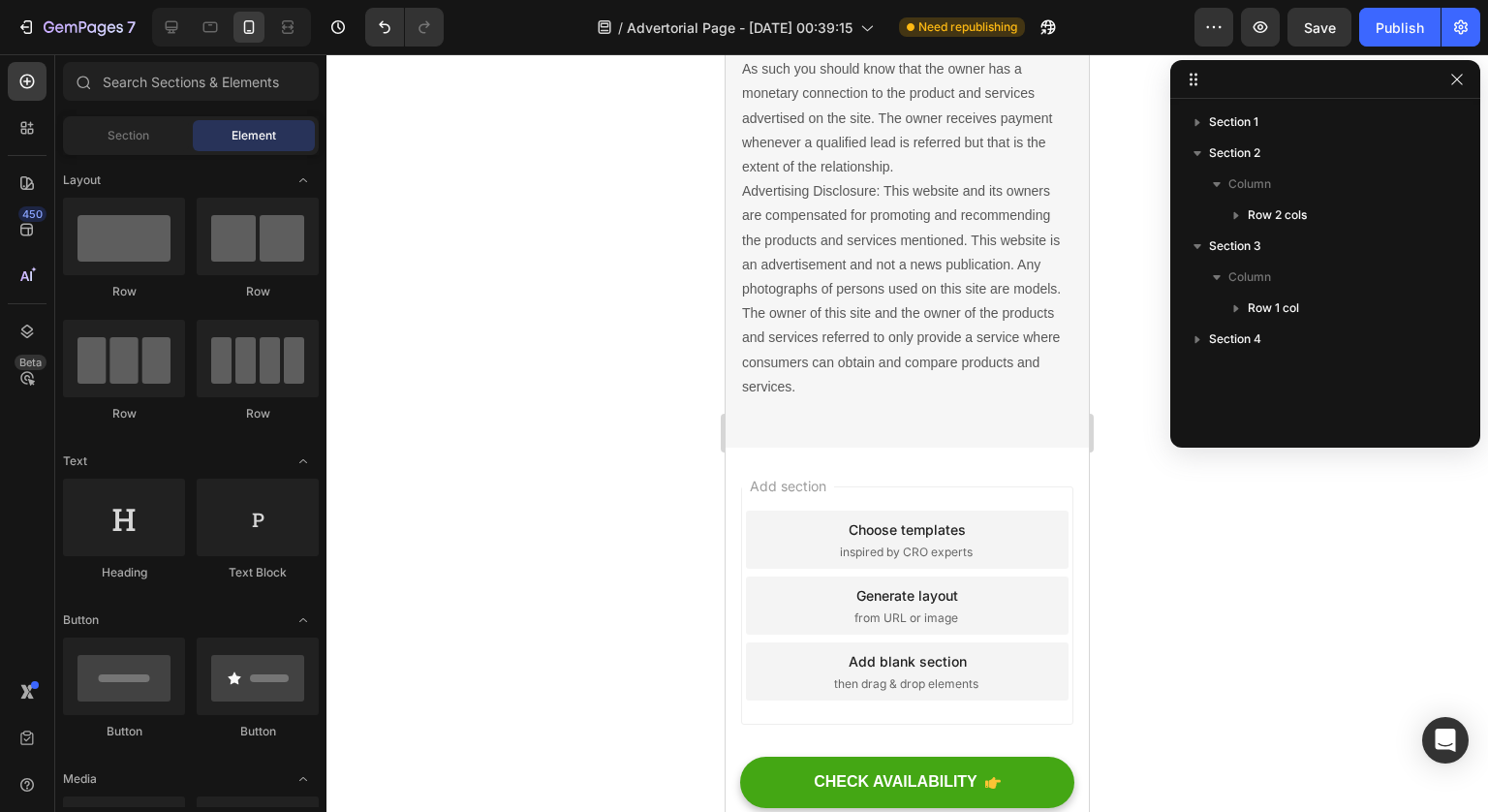
click at [979, 487] on div "Add section Choose templates inspired by CRO experts Generate layout from URL o…" at bounding box center [907, 606] width 332 height 238
click at [179, 28] on icon at bounding box center [171, 28] width 20 height 20
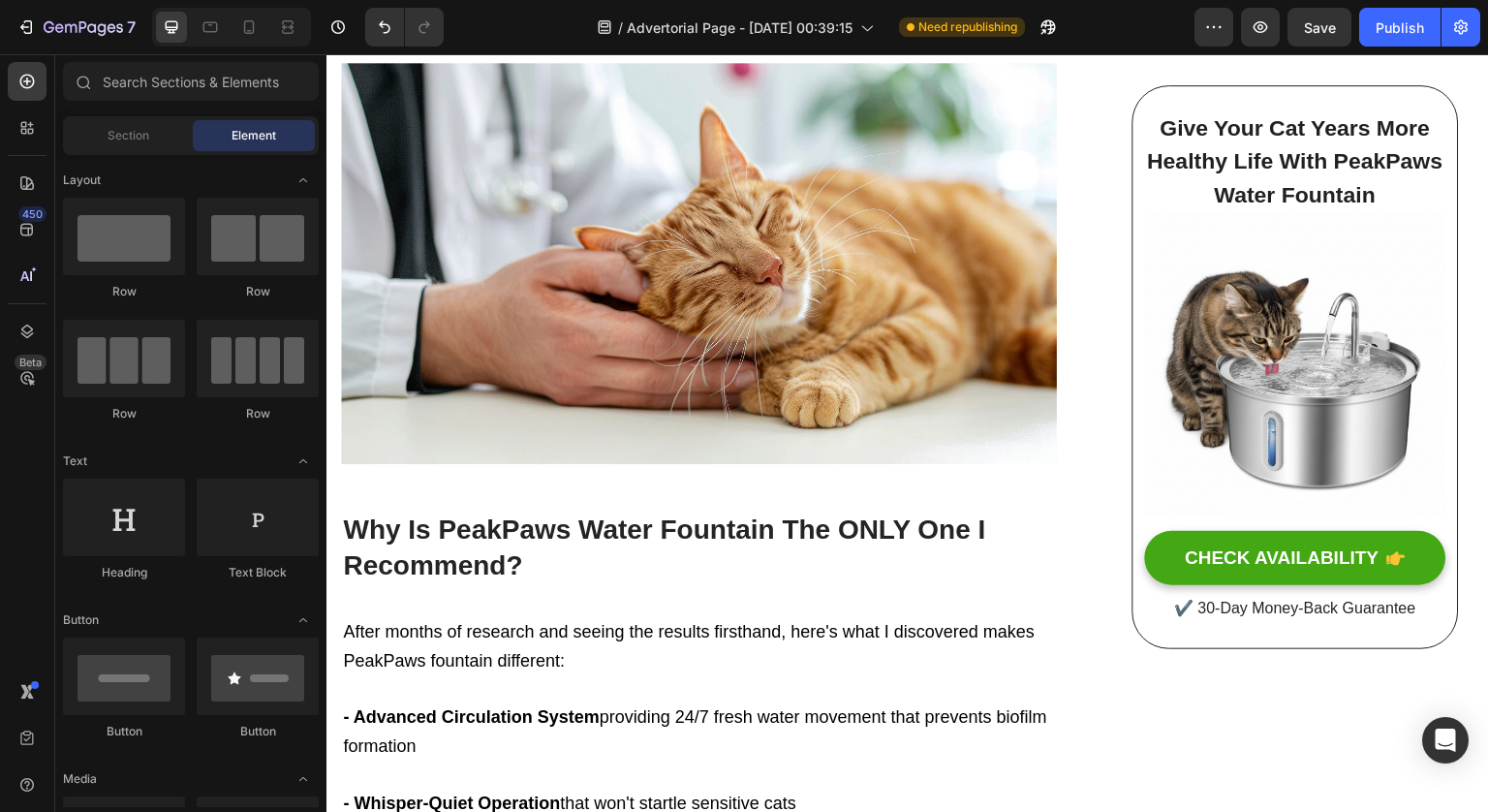
scroll to position [8786, 0]
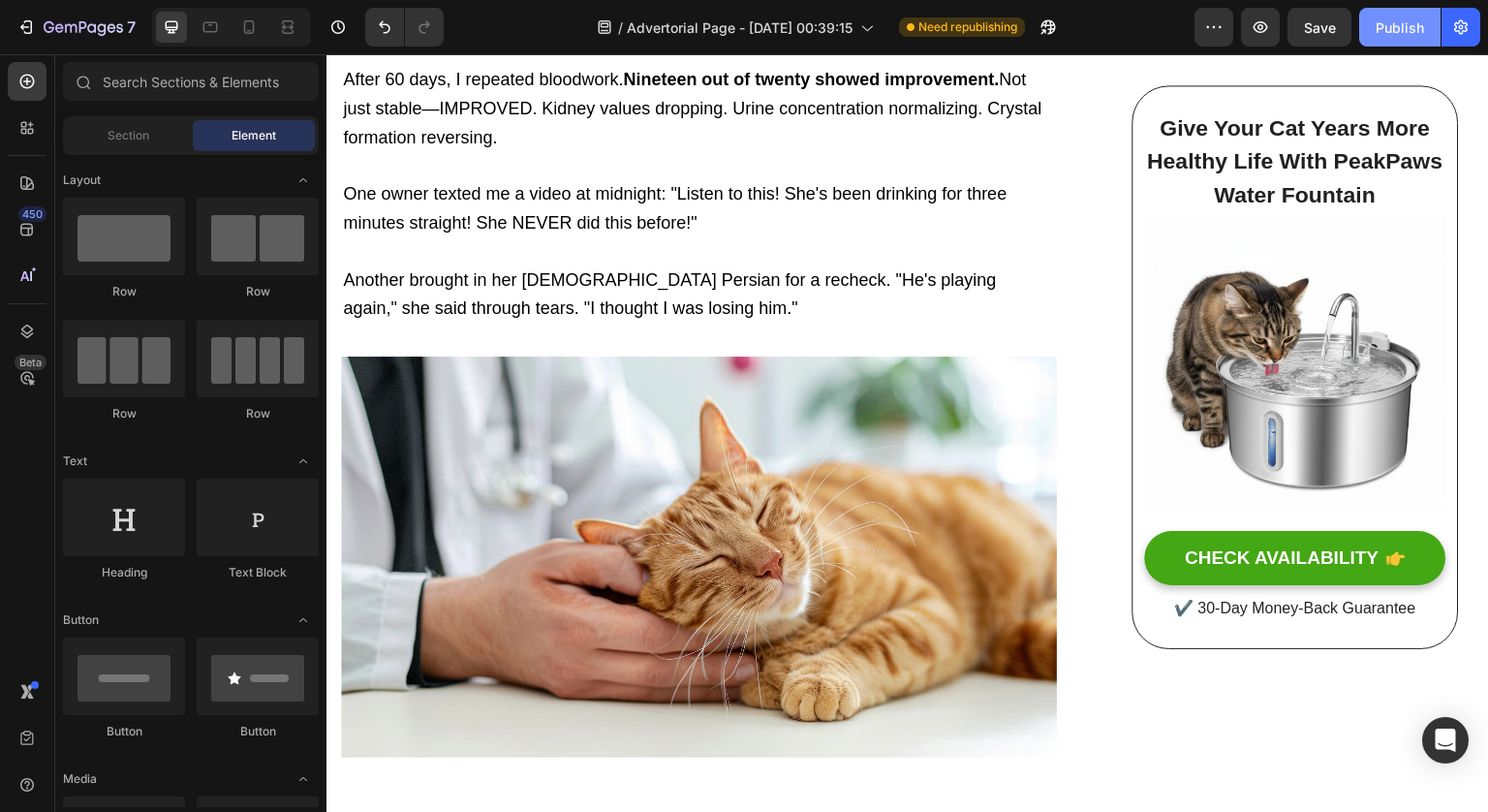
click at [1388, 23] on div "Publish" at bounding box center [1399, 28] width 48 height 21
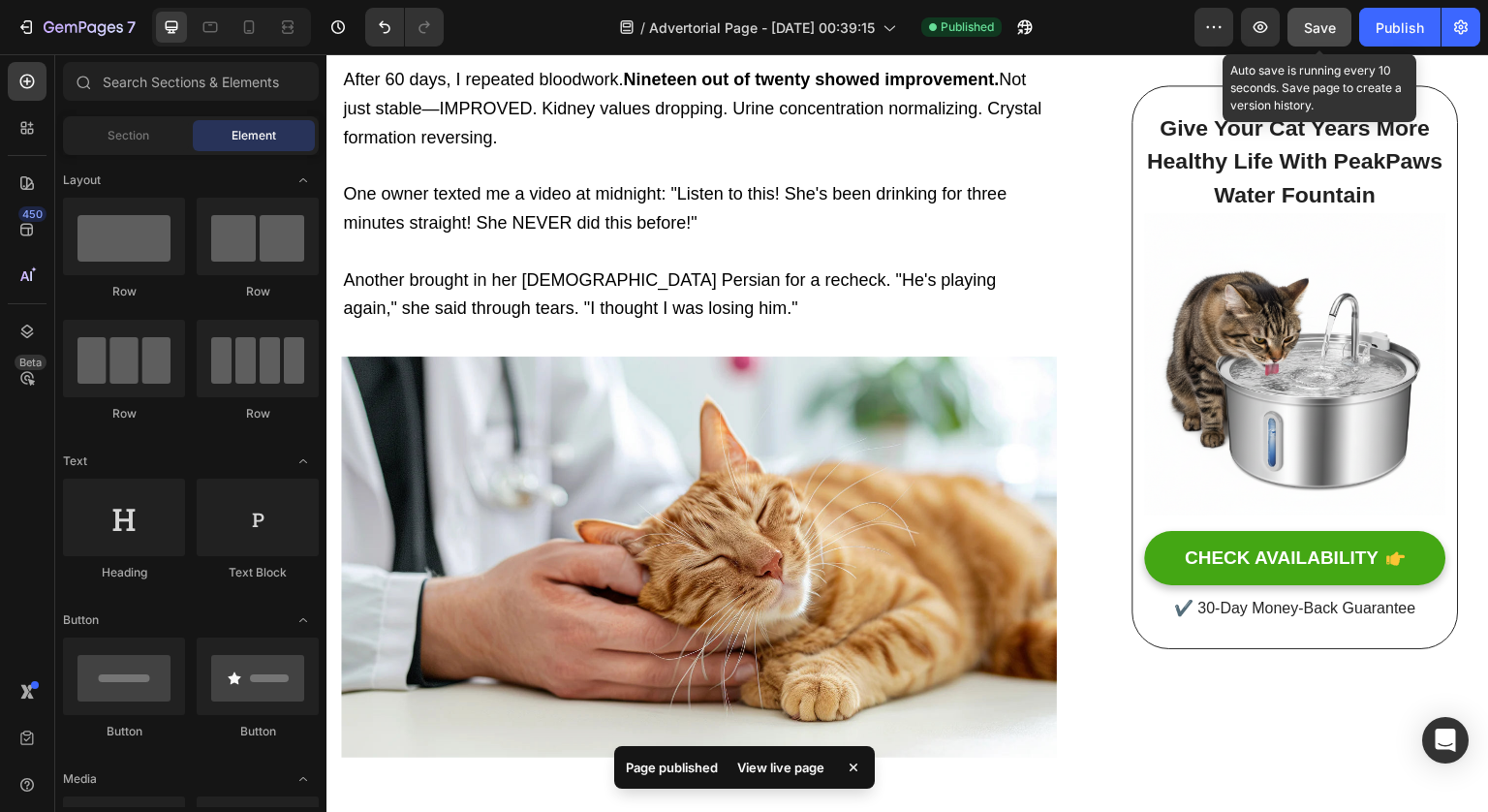
click at [1322, 29] on span "Save" at bounding box center [1319, 28] width 32 height 17
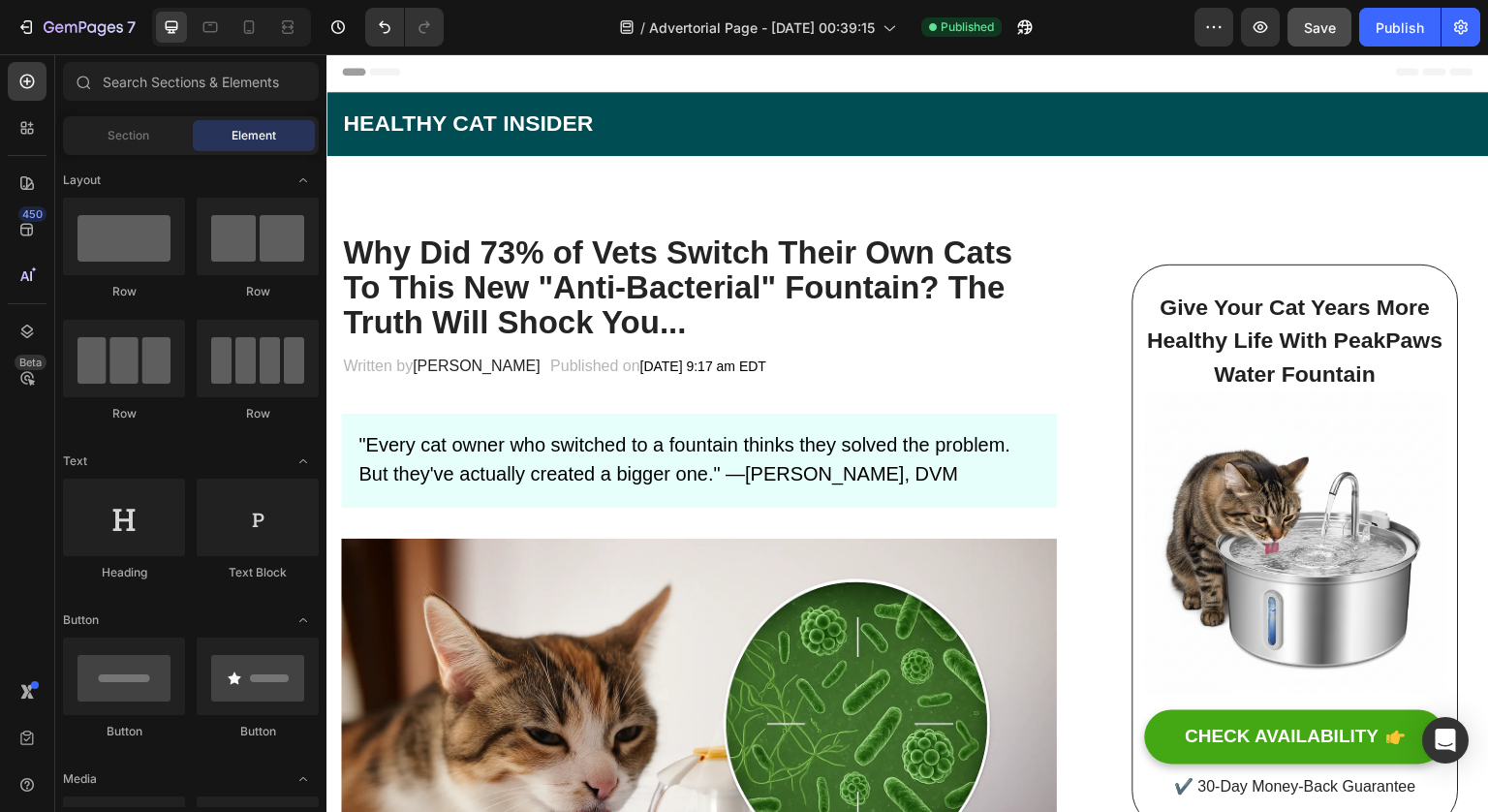
scroll to position [0, 0]
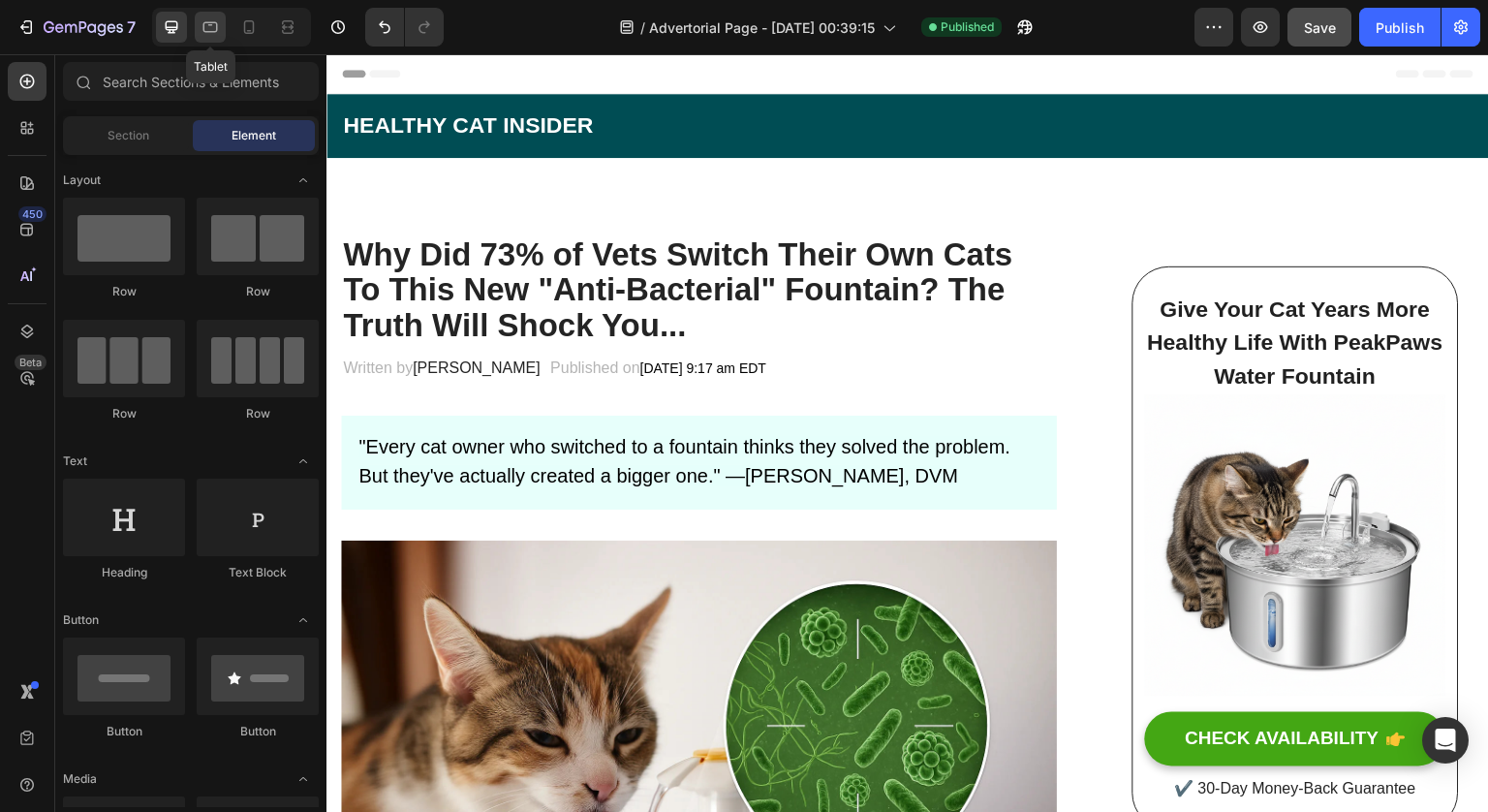
click at [217, 21] on icon at bounding box center [210, 28] width 20 height 20
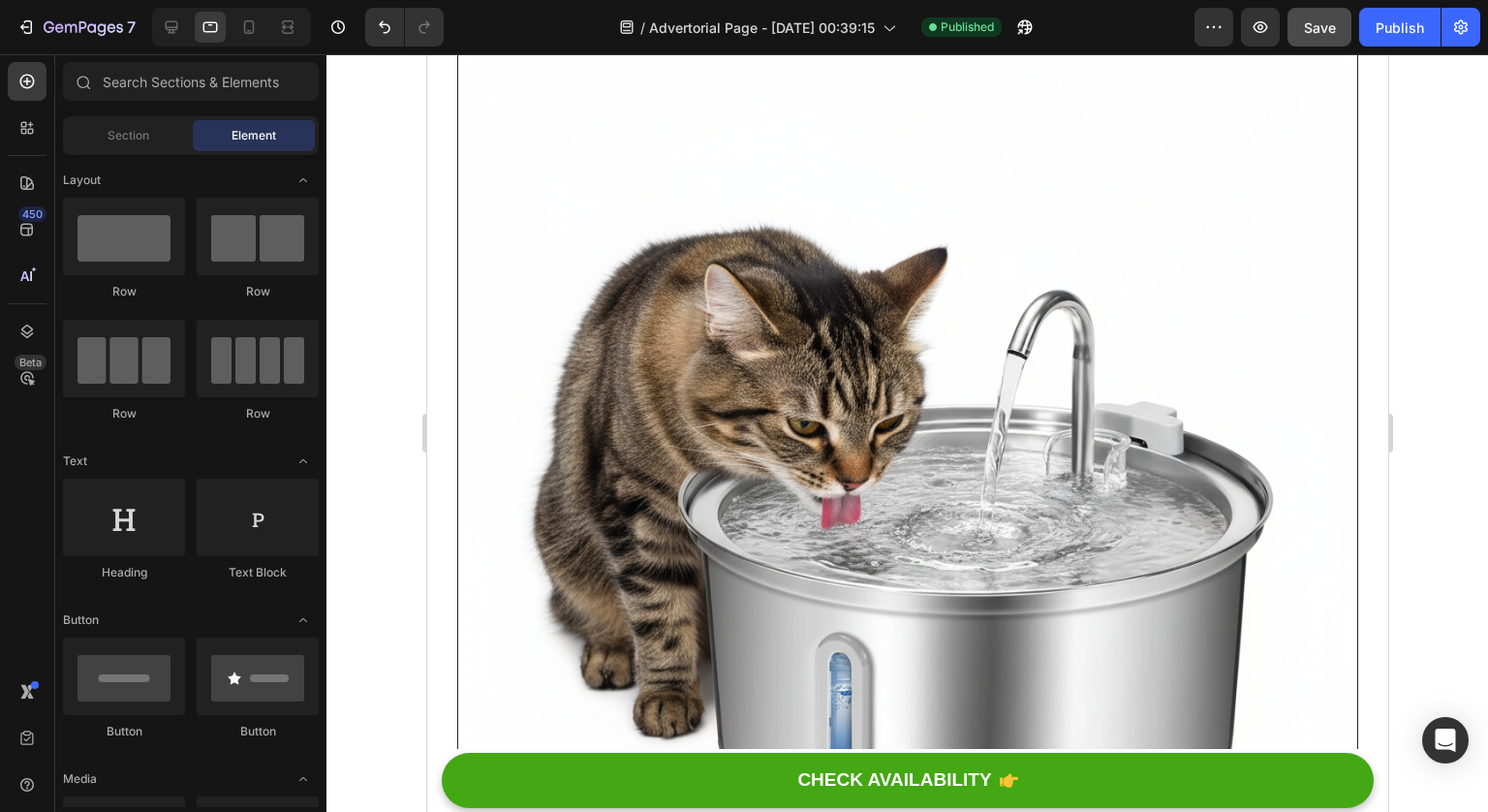
scroll to position [13734, 0]
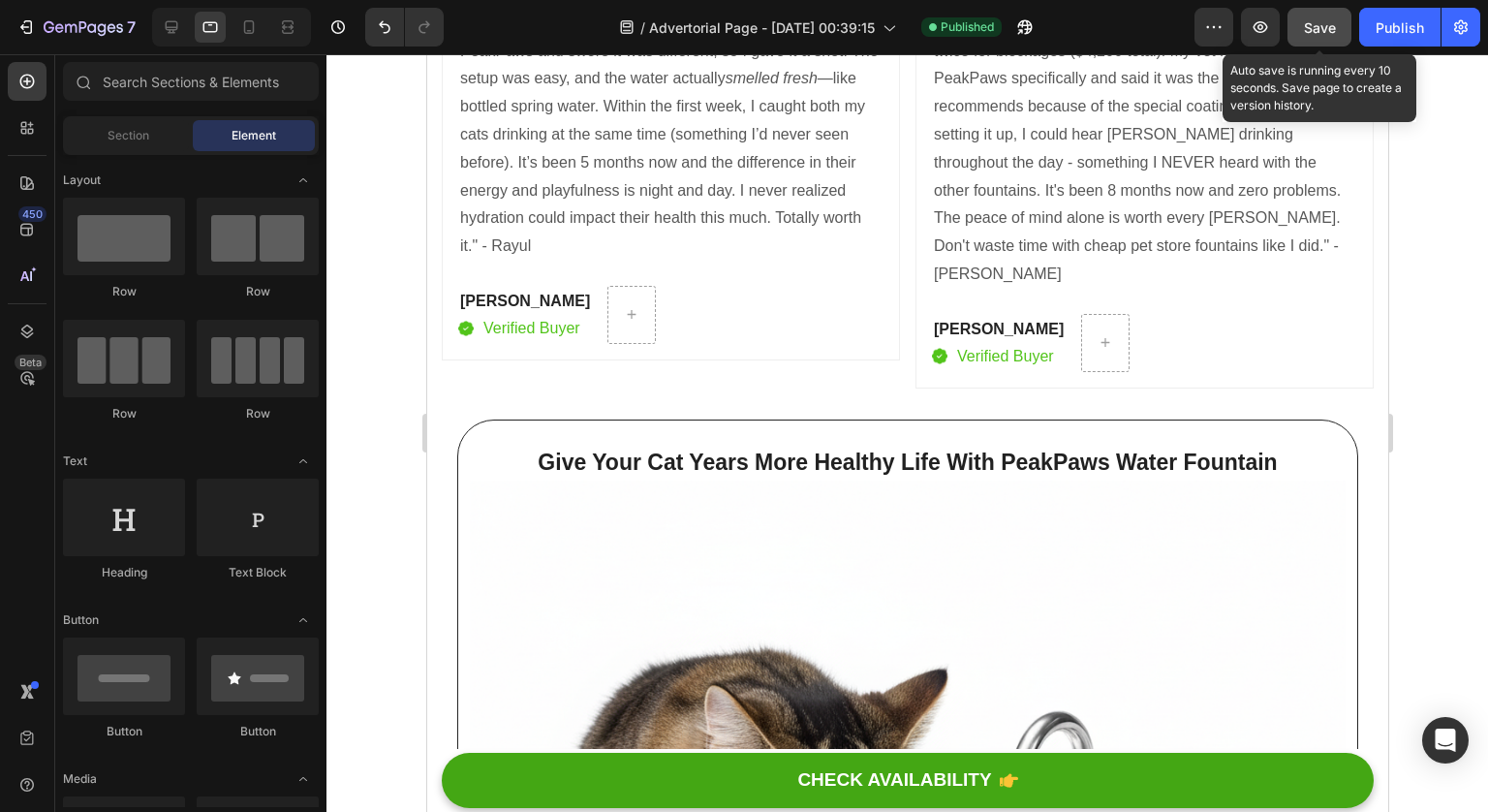
click at [1324, 29] on span "Save" at bounding box center [1319, 28] width 32 height 17
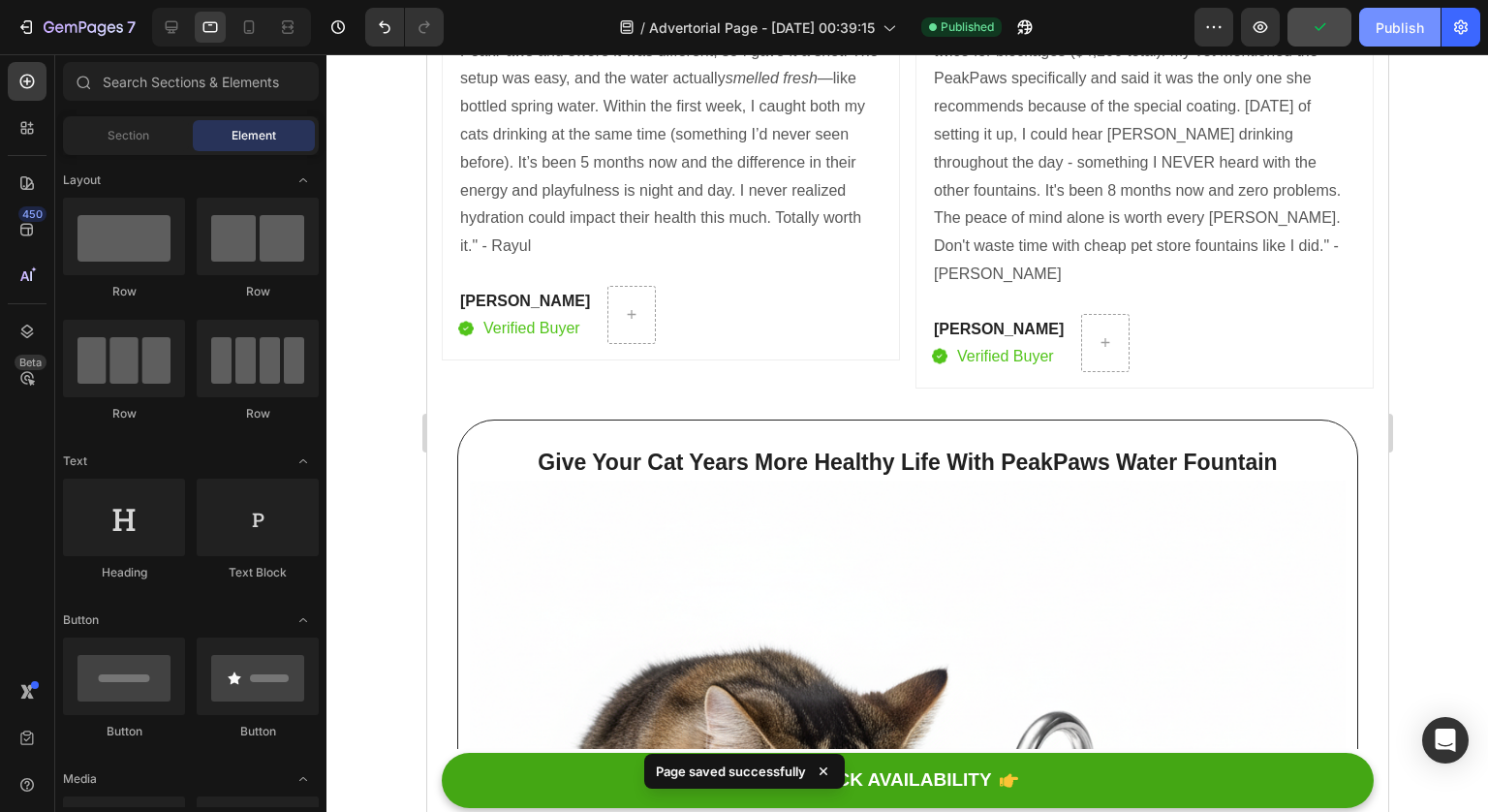
click at [1407, 29] on div "Publish" at bounding box center [1399, 28] width 48 height 21
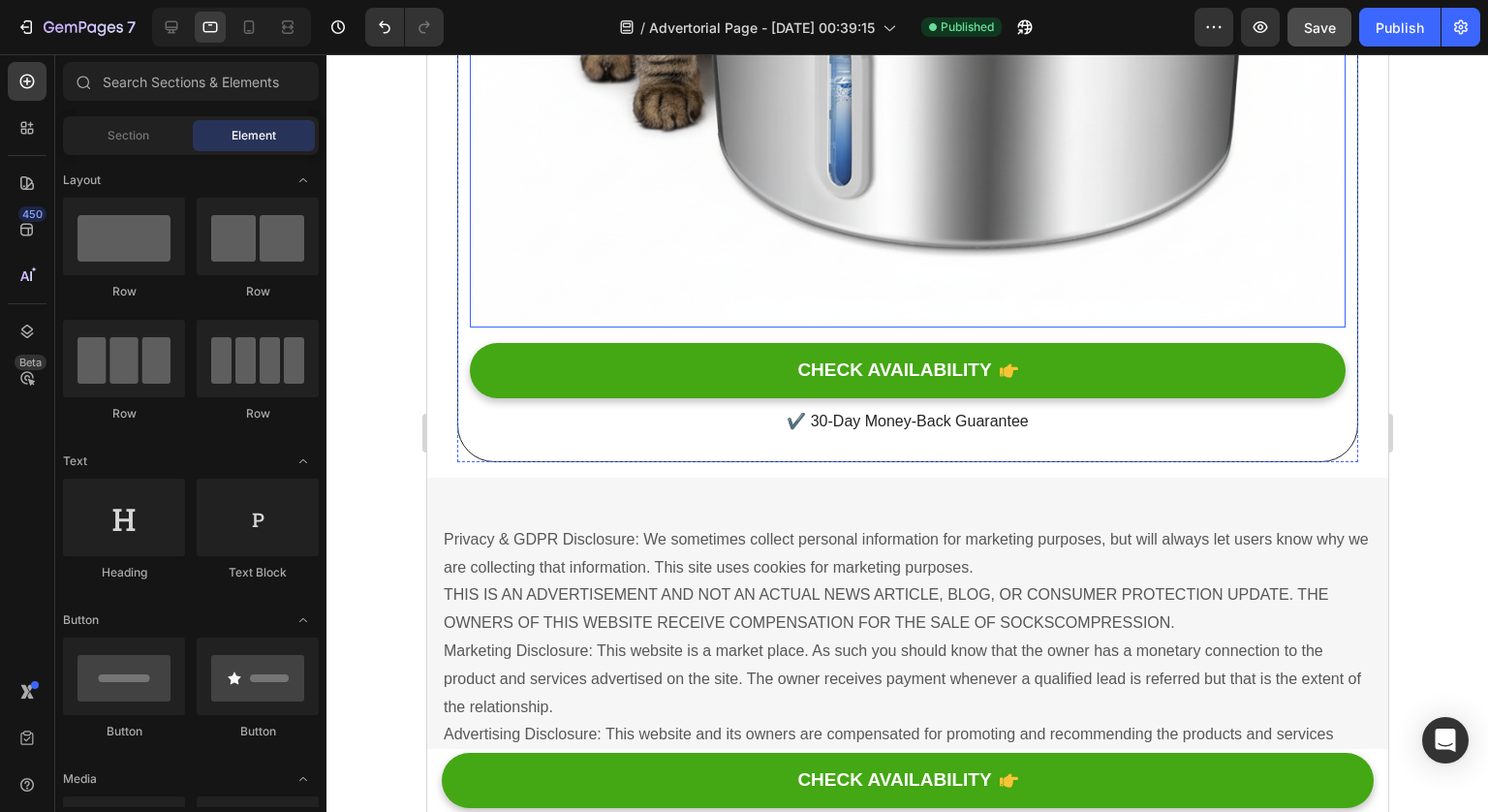
scroll to position [14660, 0]
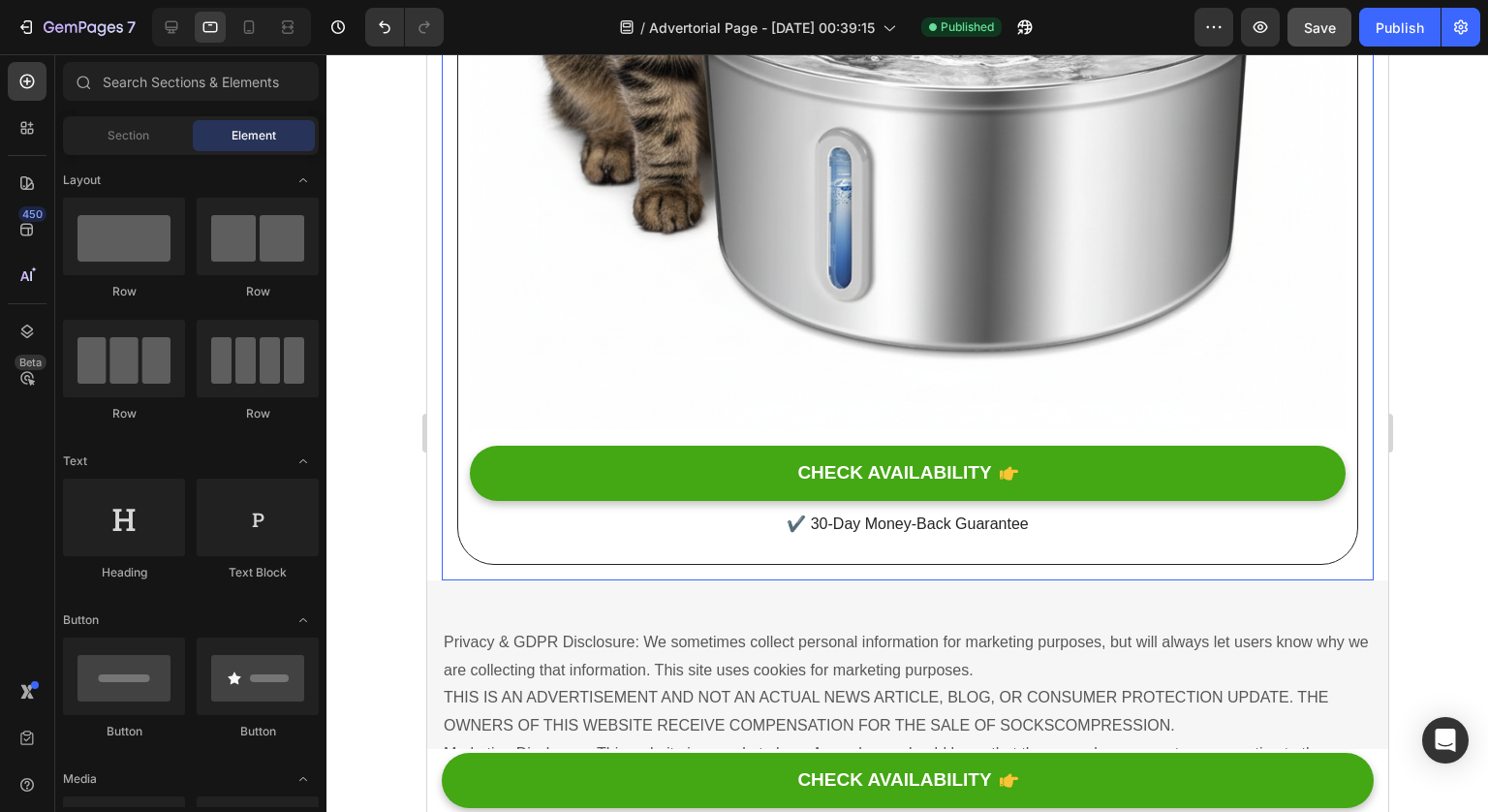
click at [818, 471] on div "Give Your Cat Years More Healthy Life With PeakPaws Water Fountain Heading Imag…" at bounding box center [907, 21] width 932 height 1117
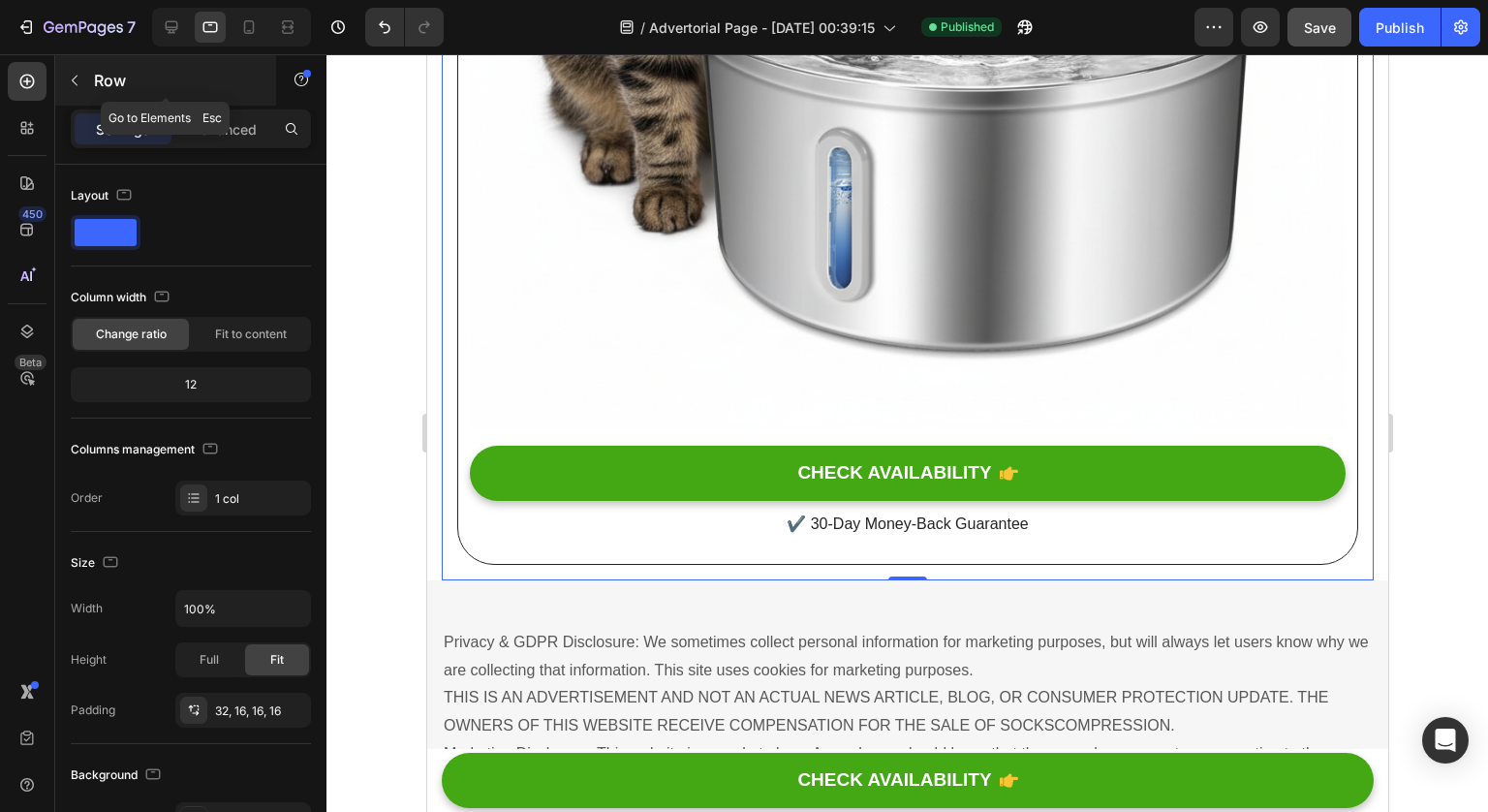
click at [74, 88] on button "button" at bounding box center [74, 80] width 31 height 31
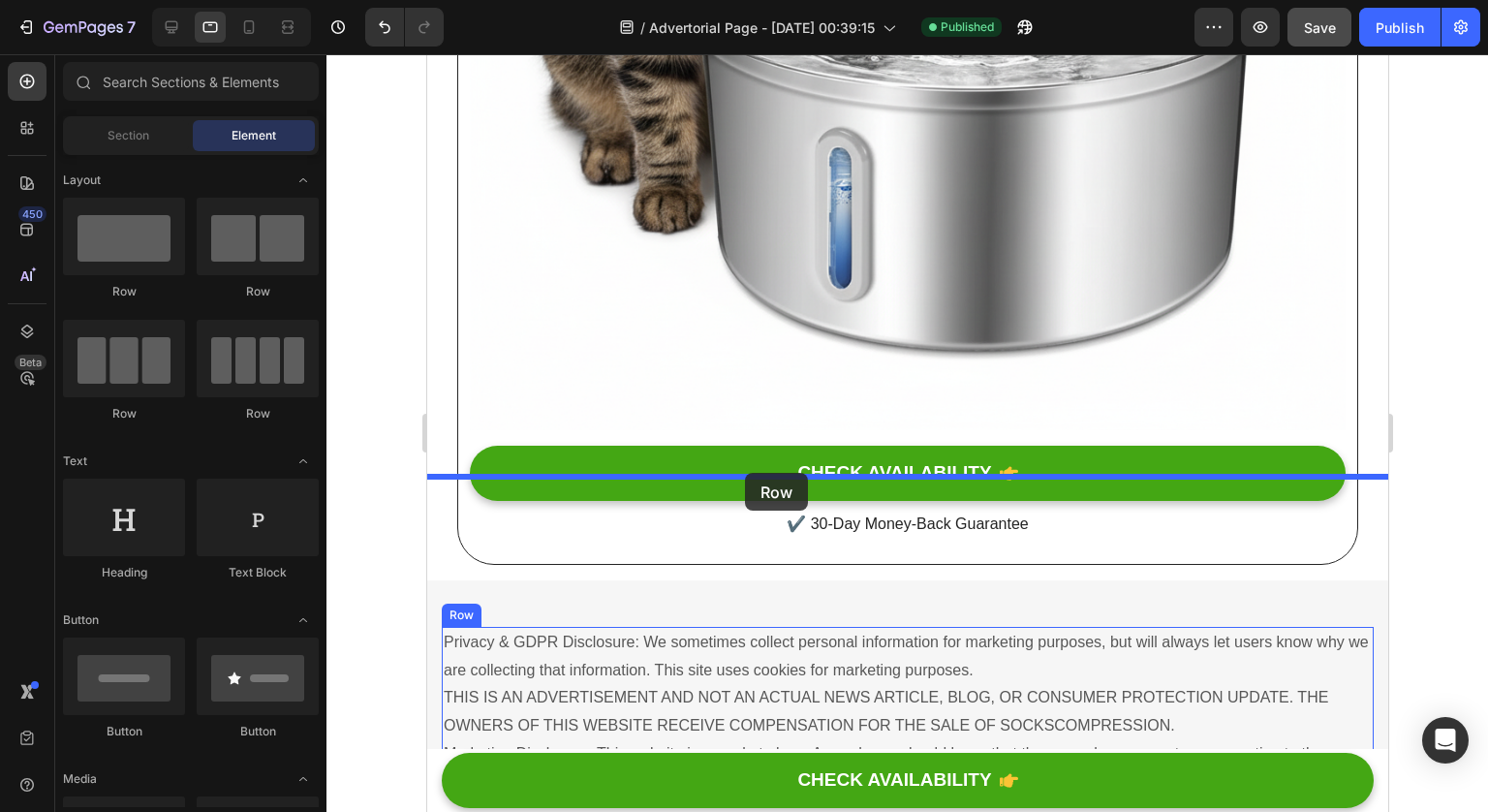
drag, startPoint x: 566, startPoint y: 312, endPoint x: 744, endPoint y: 473, distance: 240.0
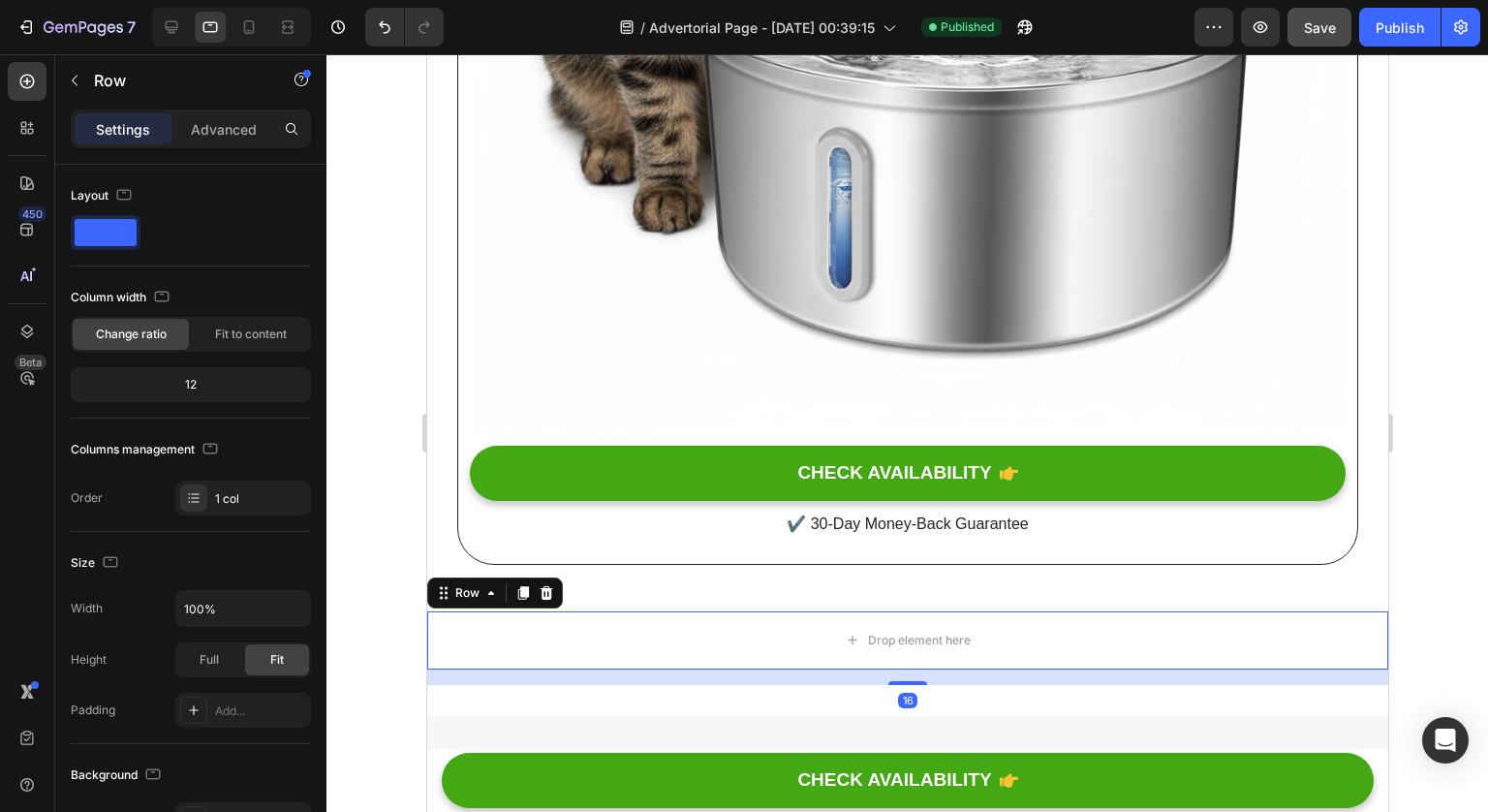
click at [1416, 439] on div at bounding box center [907, 433] width 1162 height 758
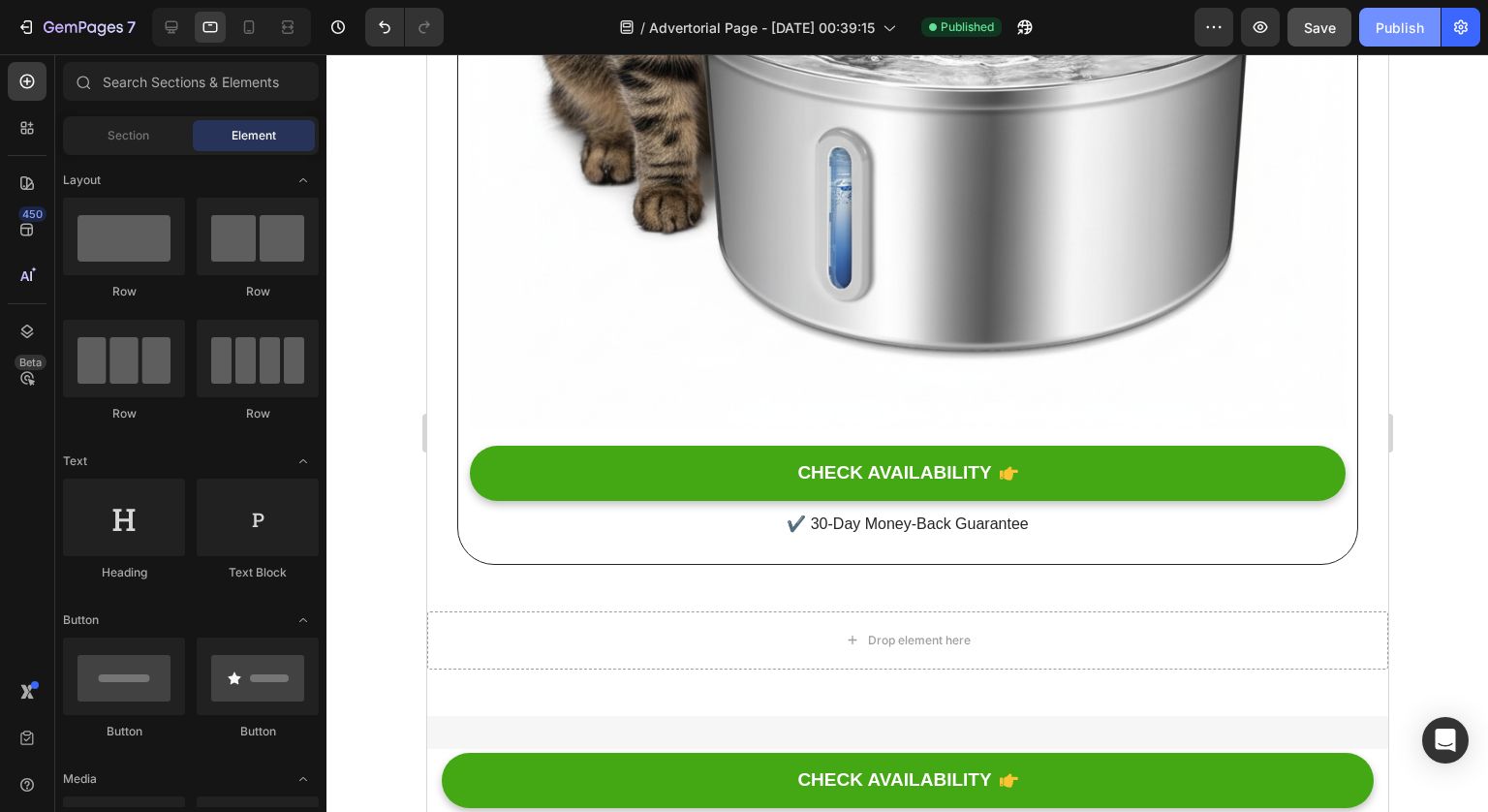
click at [1412, 19] on div "Publish" at bounding box center [1399, 28] width 48 height 21
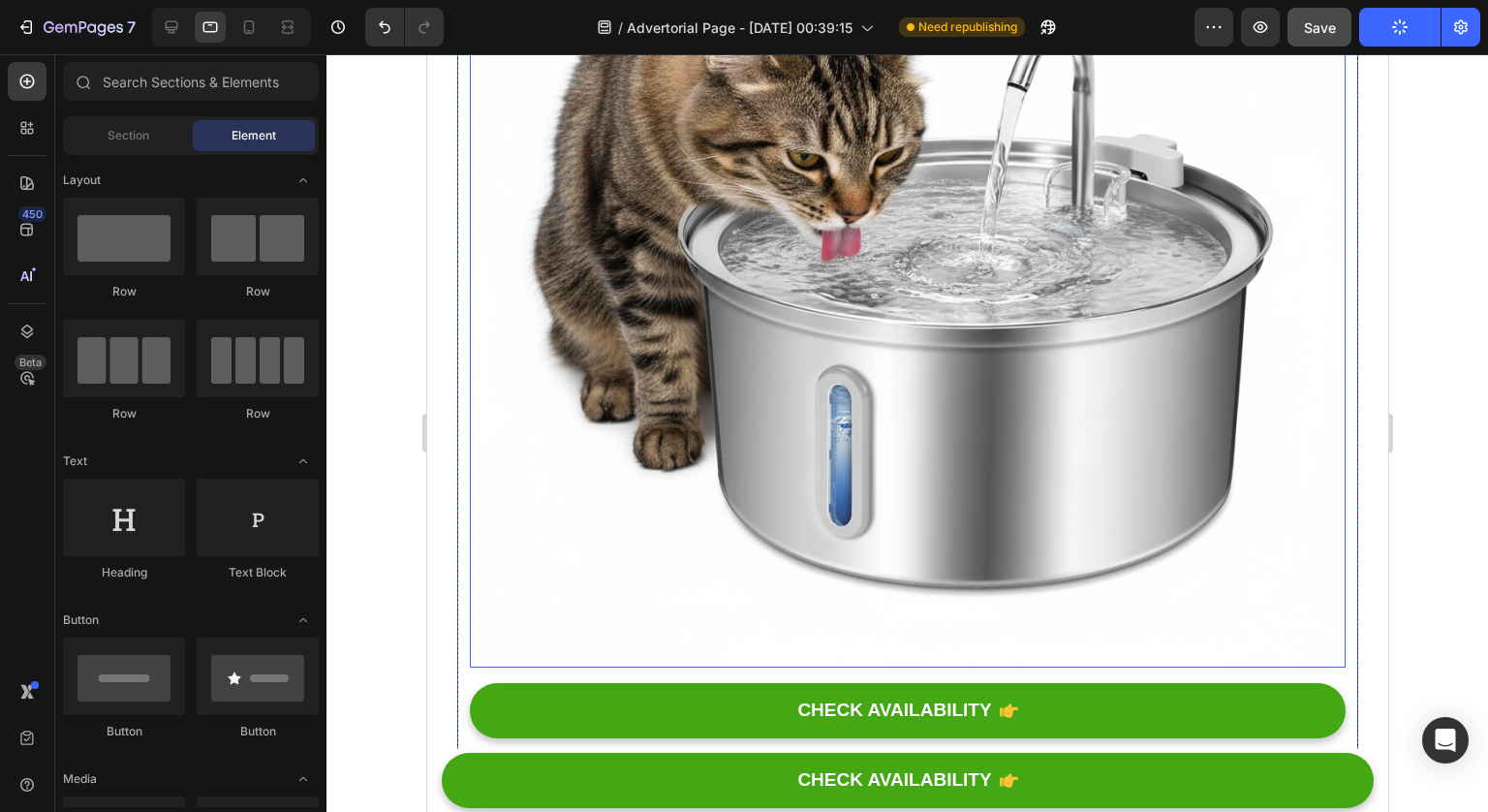
scroll to position [14424, 0]
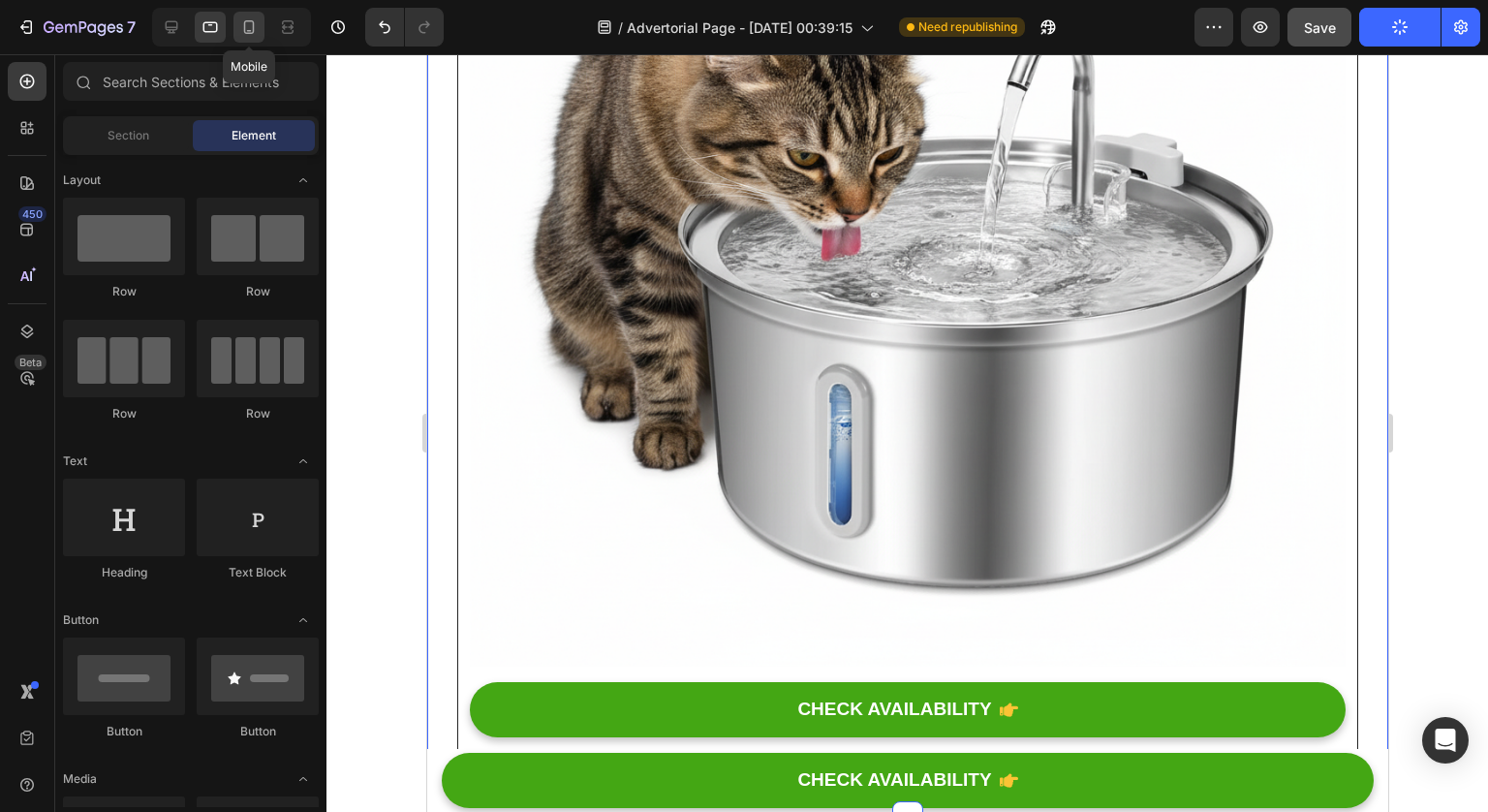
click at [253, 34] on icon at bounding box center [249, 28] width 20 height 20
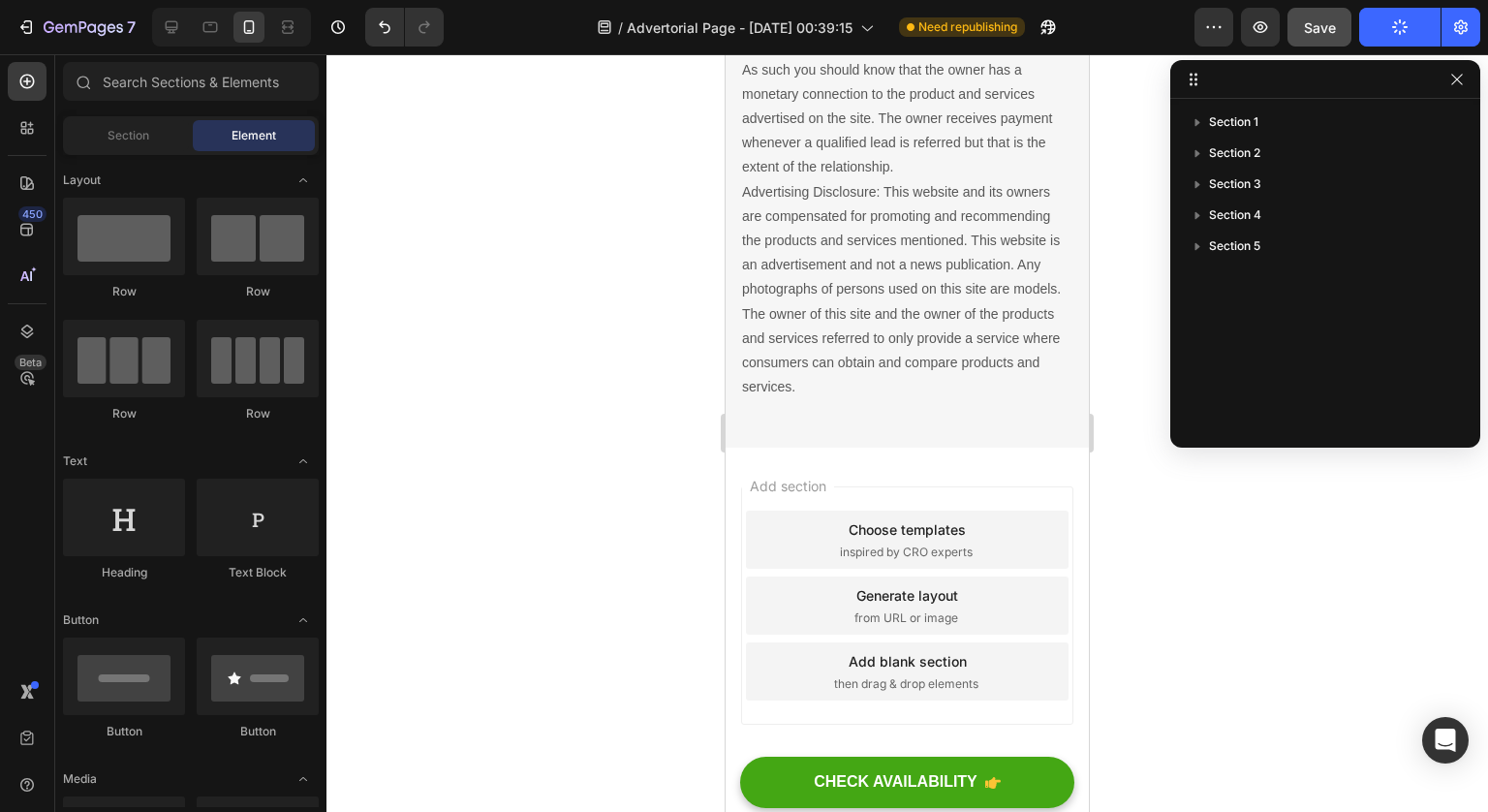
scroll to position [13792, 0]
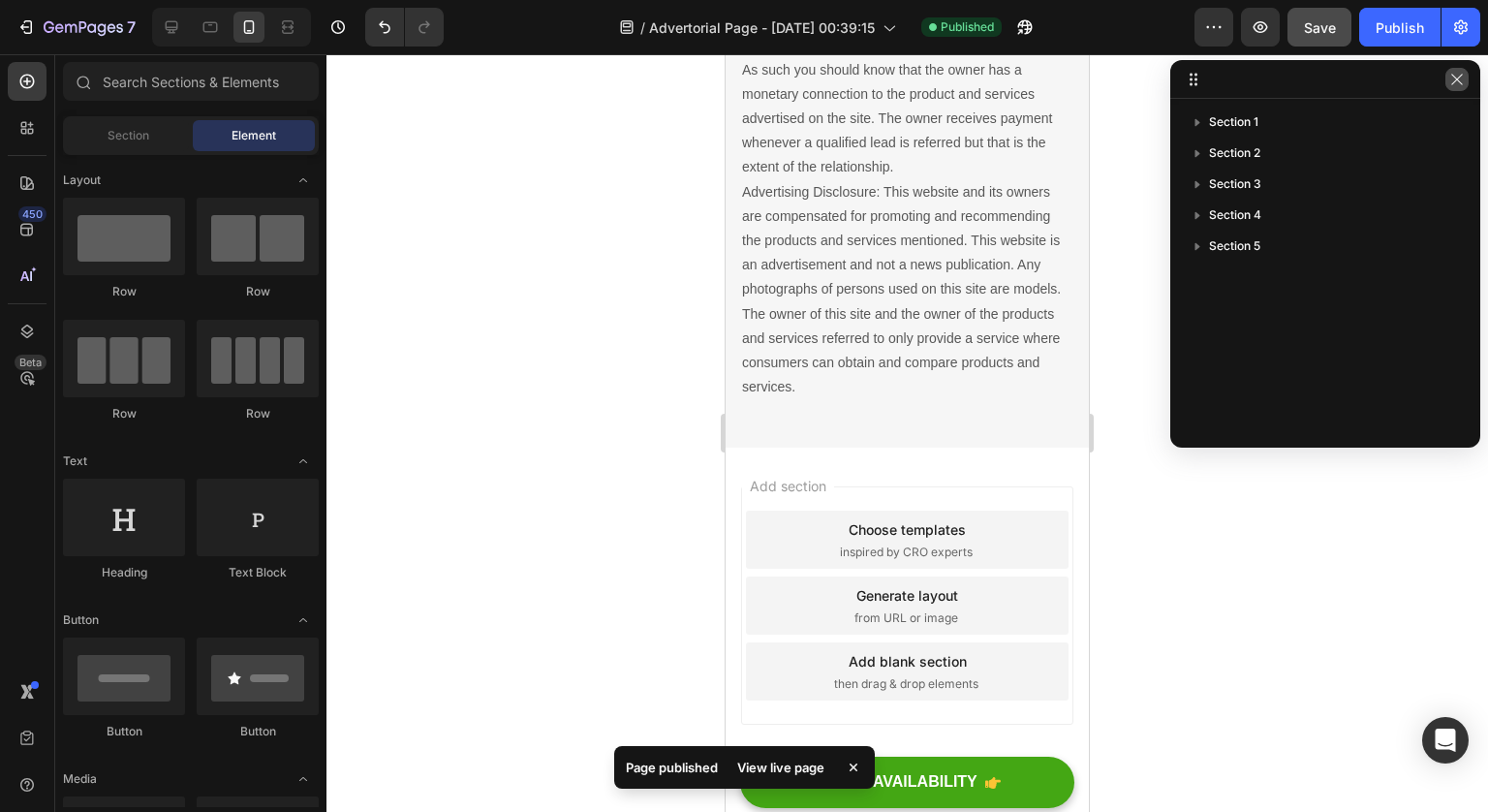
click at [1455, 82] on icon "button" at bounding box center [1457, 80] width 16 height 16
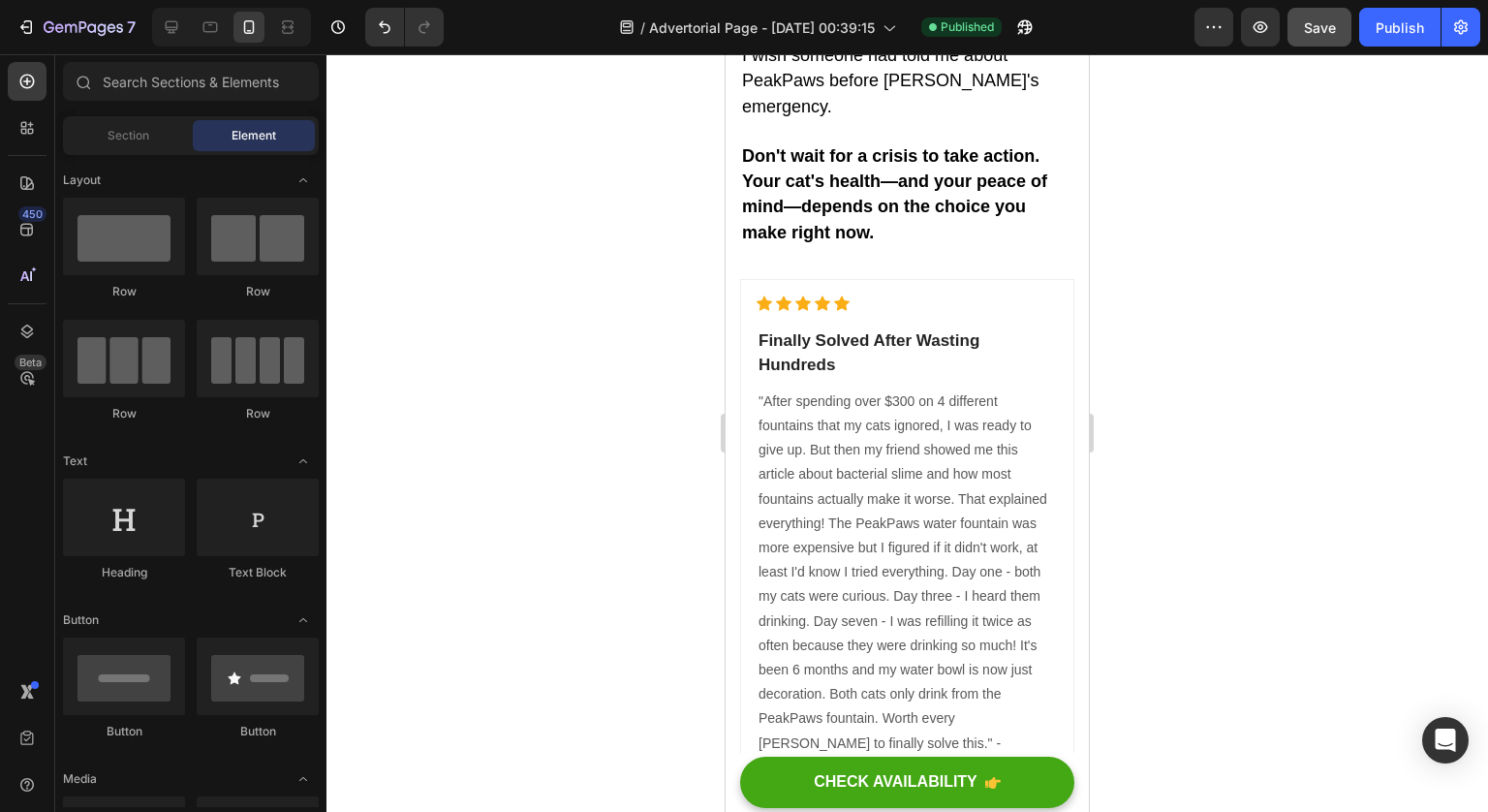
scroll to position [12442, 0]
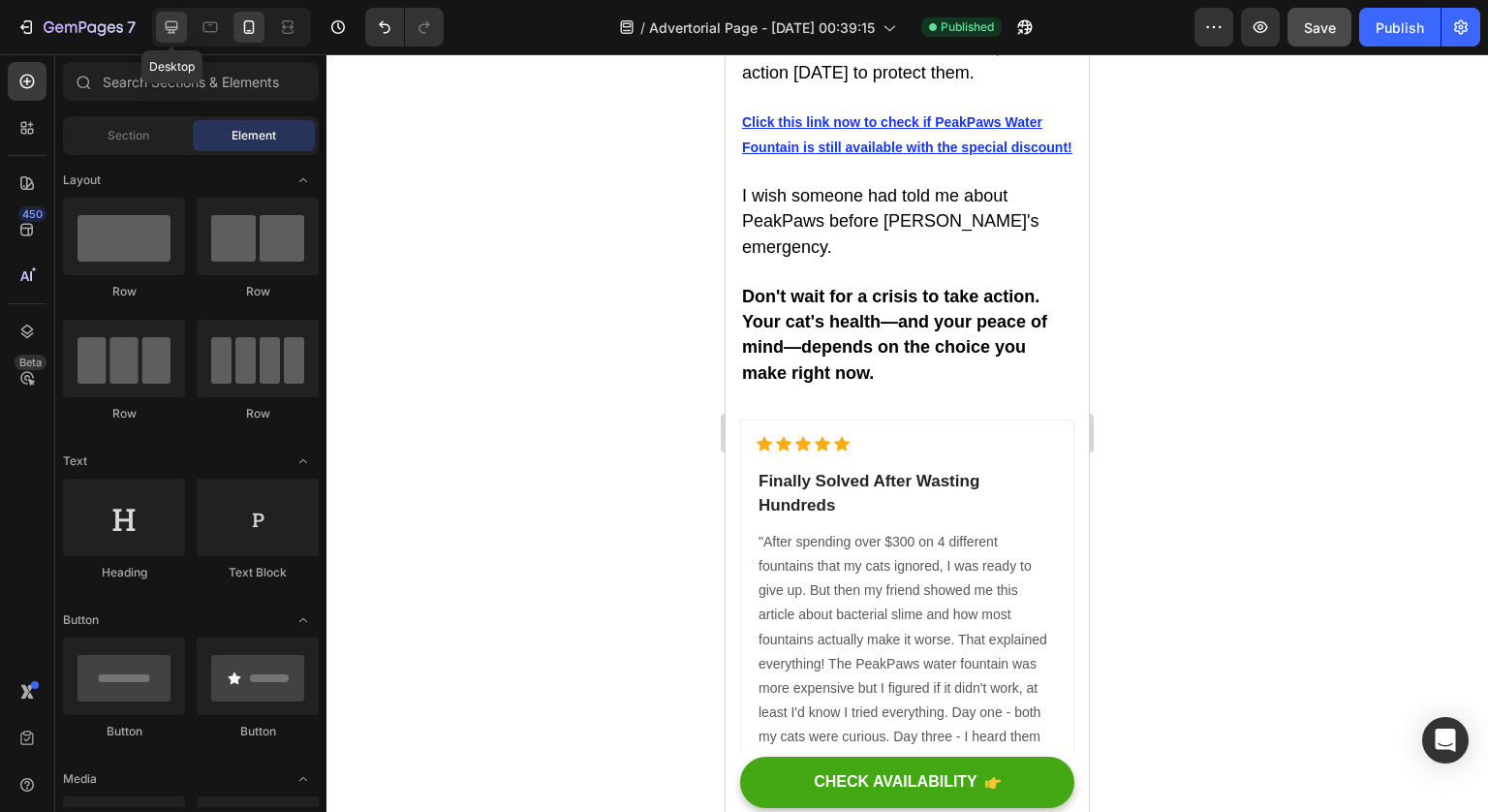
click at [175, 25] on icon at bounding box center [171, 28] width 20 height 20
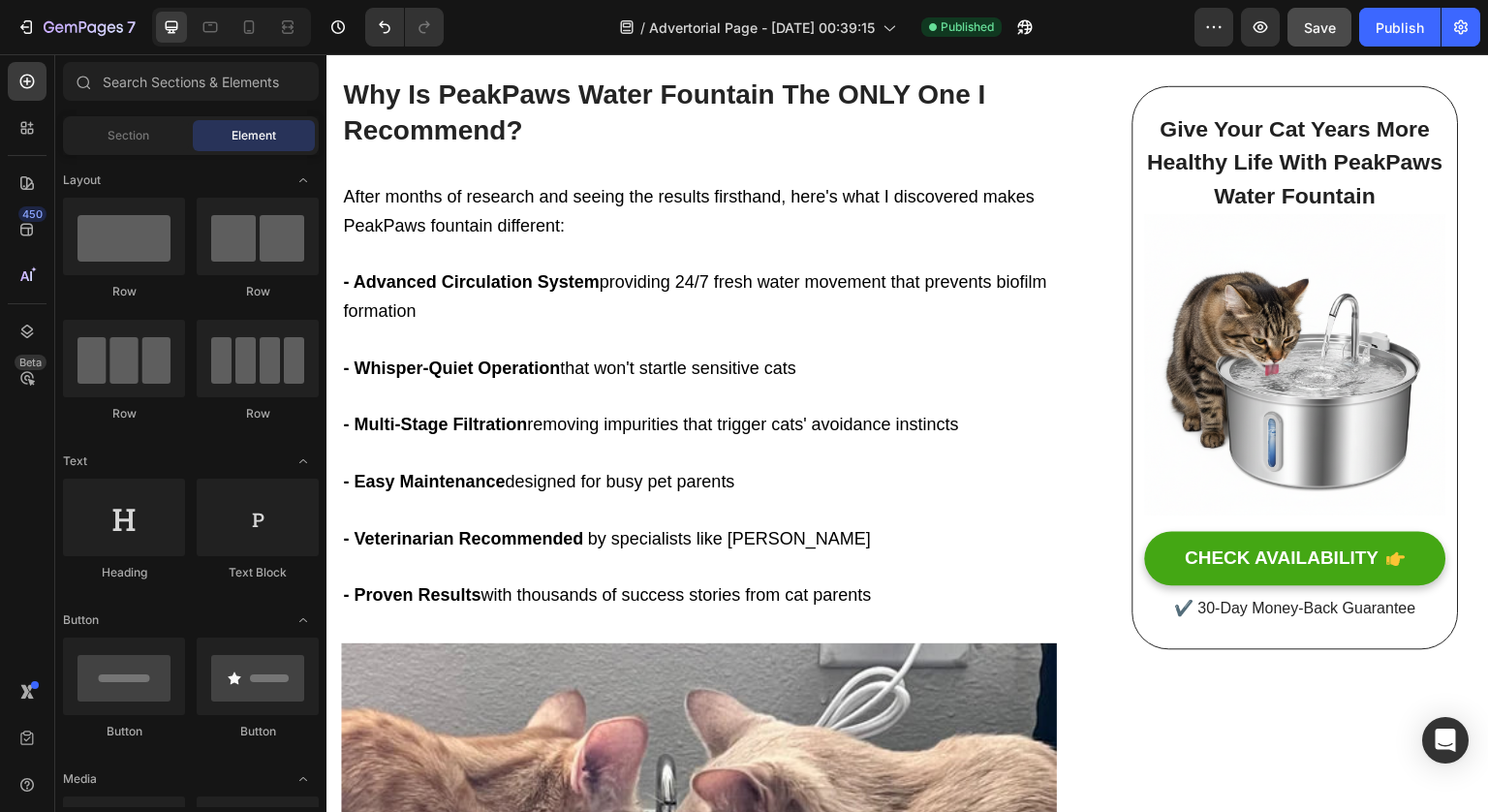
scroll to position [9351, 0]
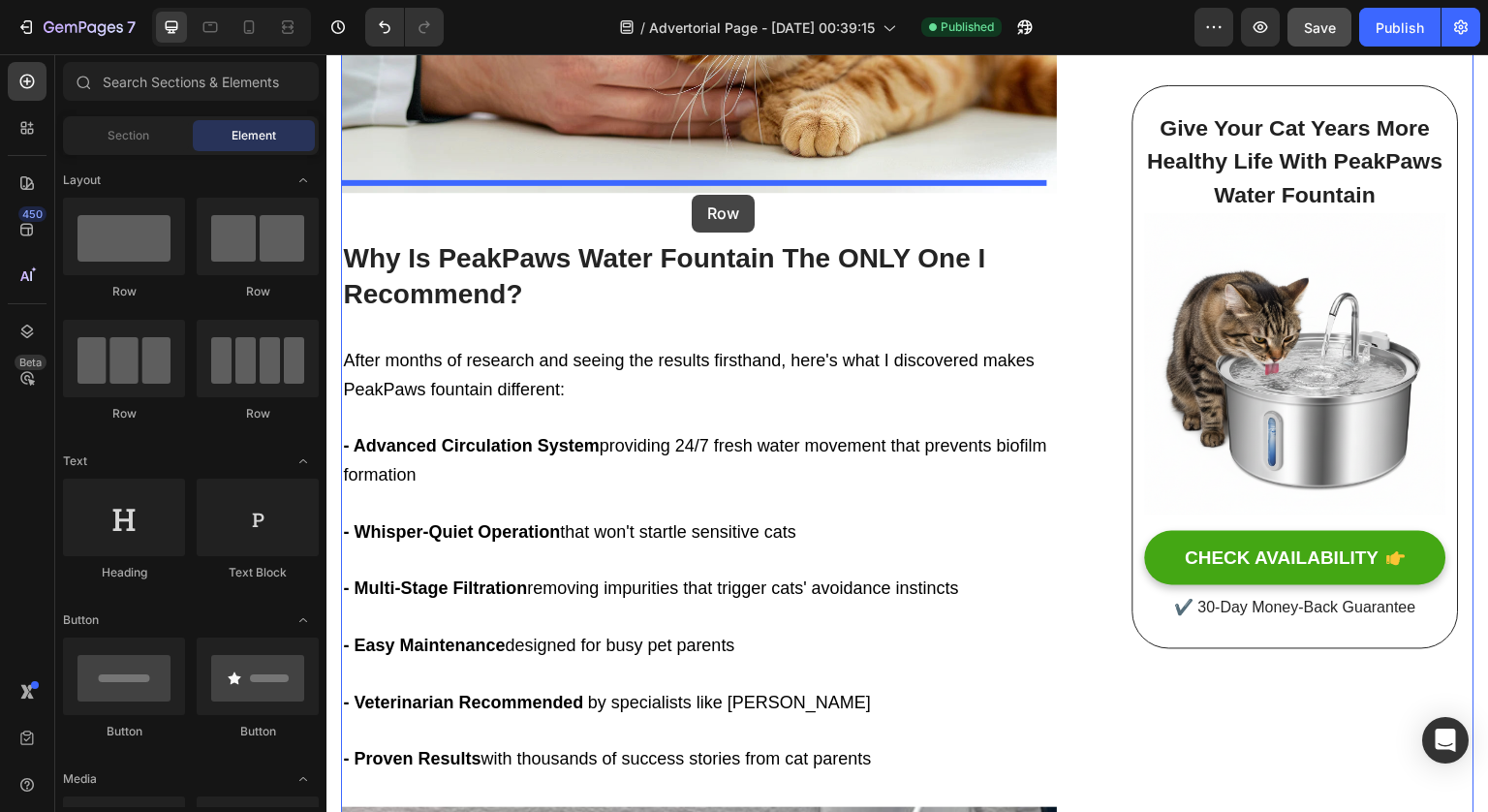
drag, startPoint x: 497, startPoint y: 287, endPoint x: 692, endPoint y: 195, distance: 215.6
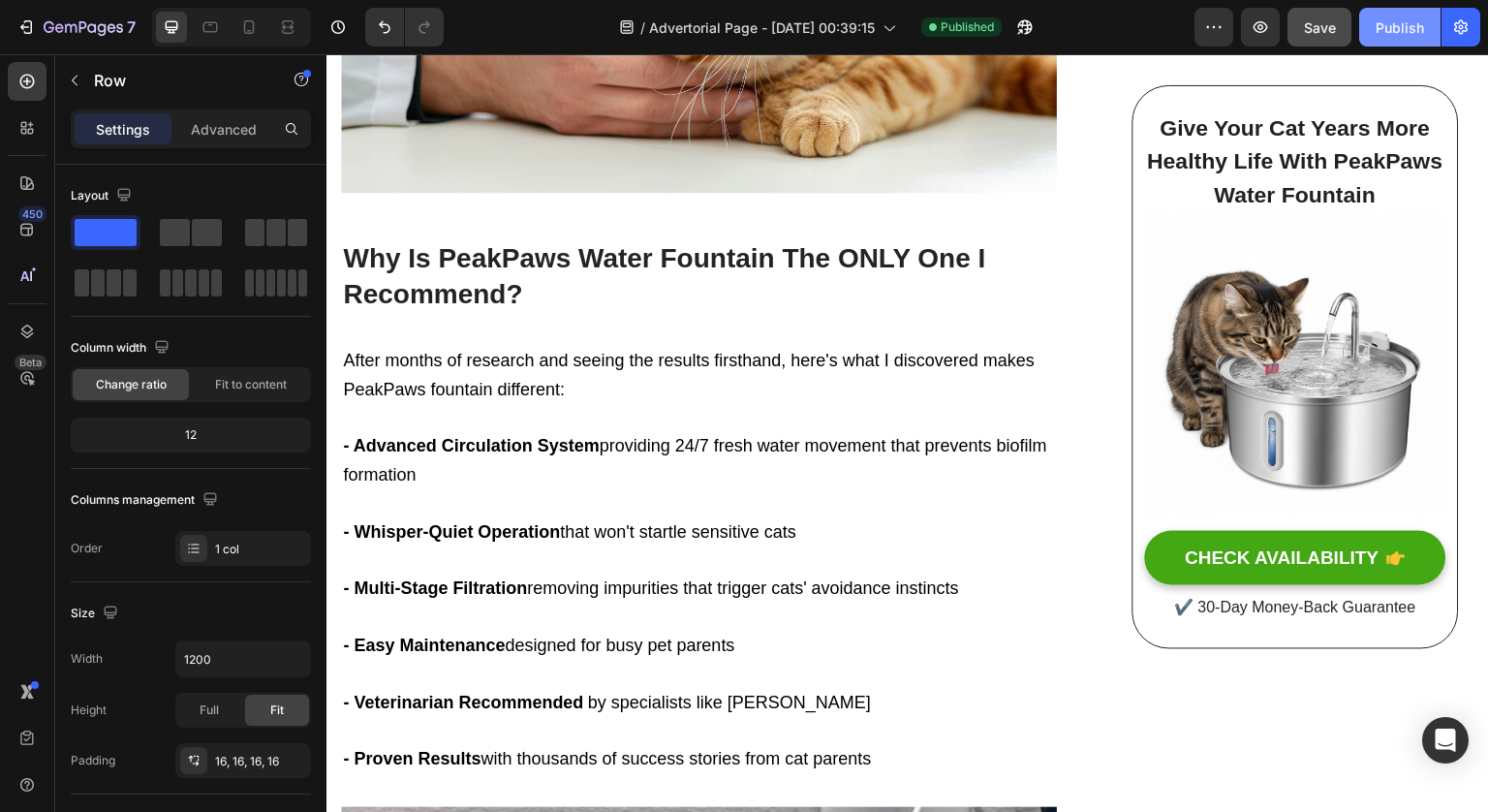
click at [1408, 33] on div "Publish" at bounding box center [1399, 28] width 48 height 21
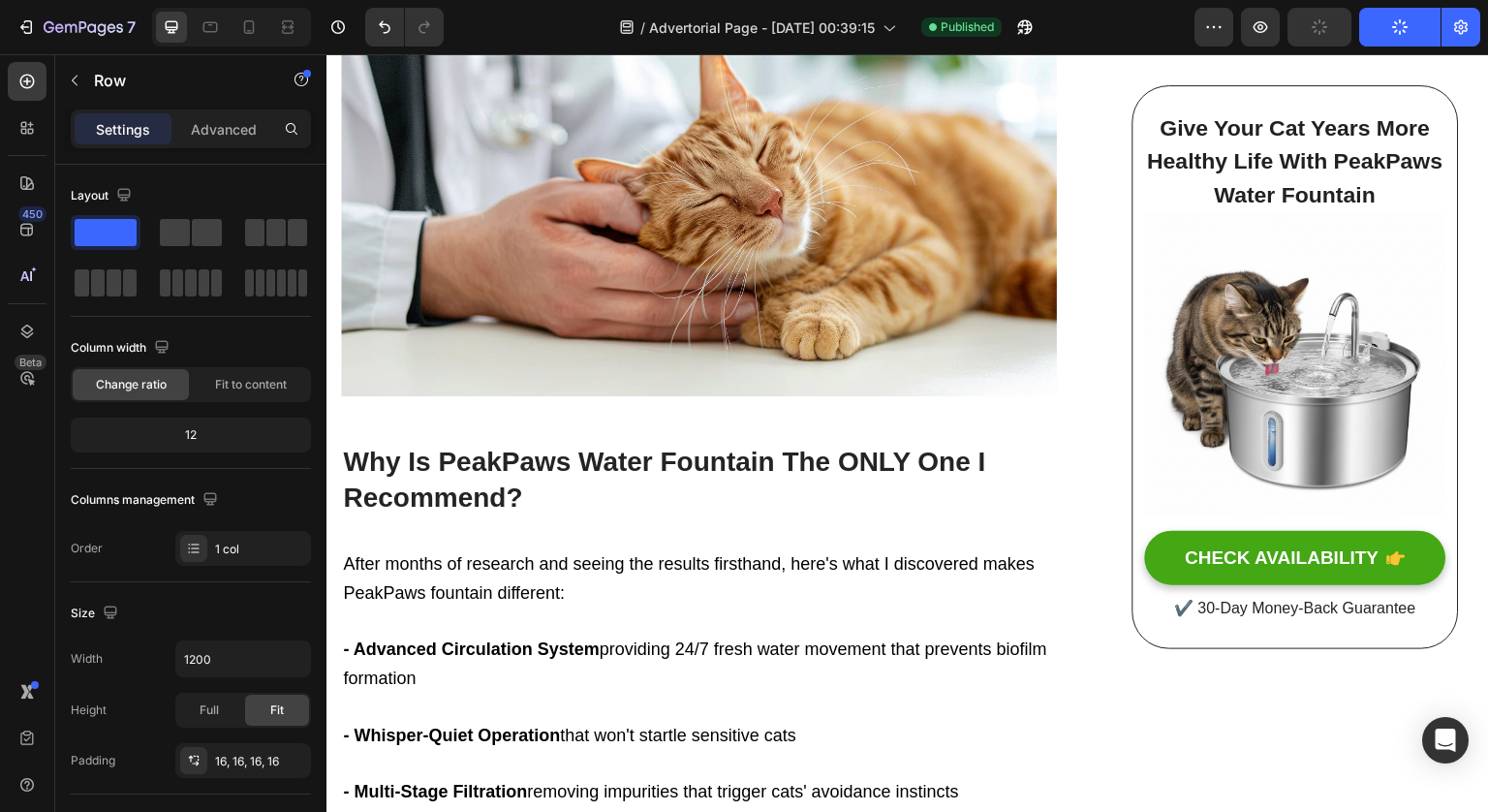
scroll to position [9079, 0]
